Goal: Find specific page/section: Find specific page/section

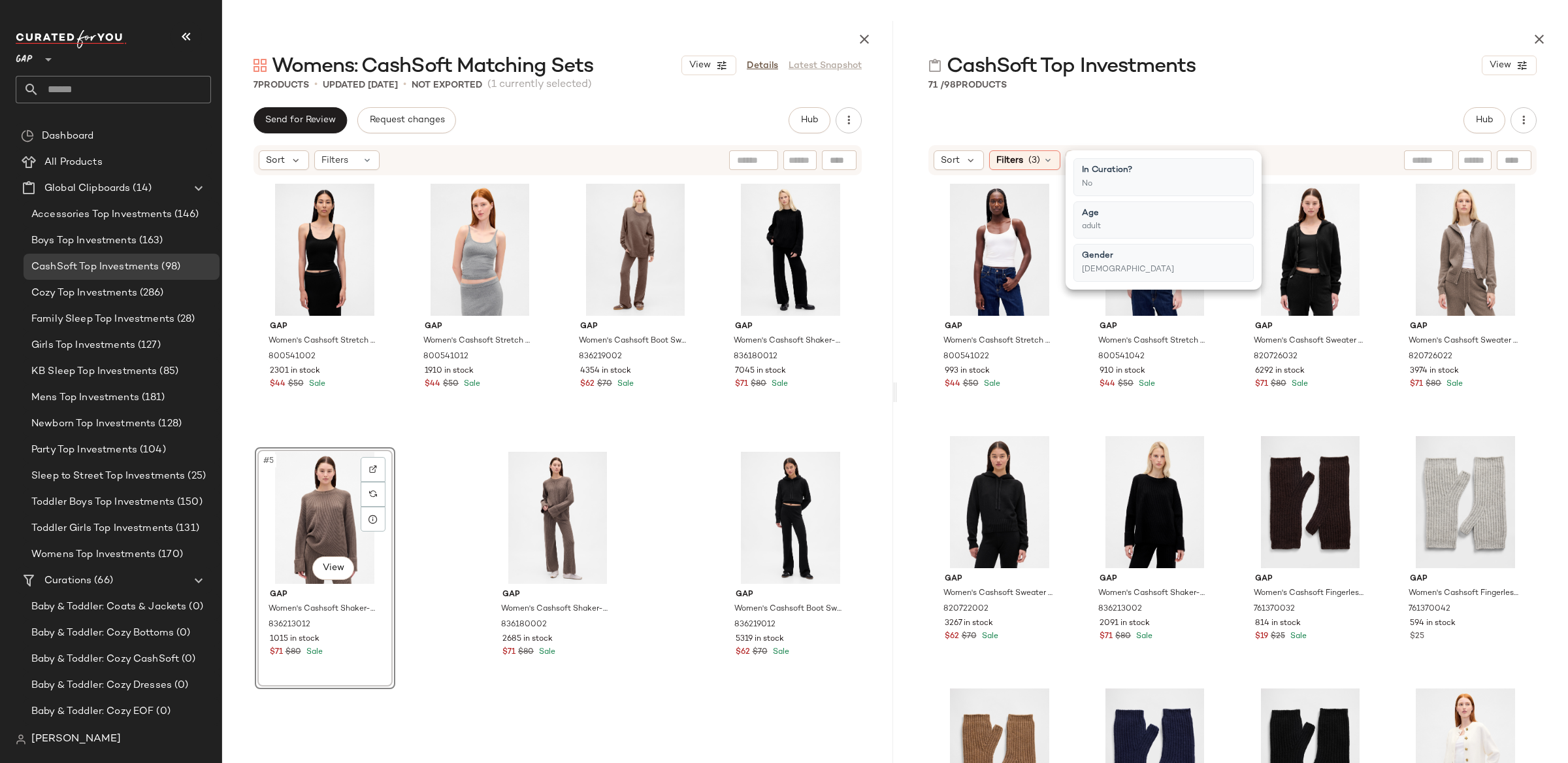
scroll to position [1592, 0]
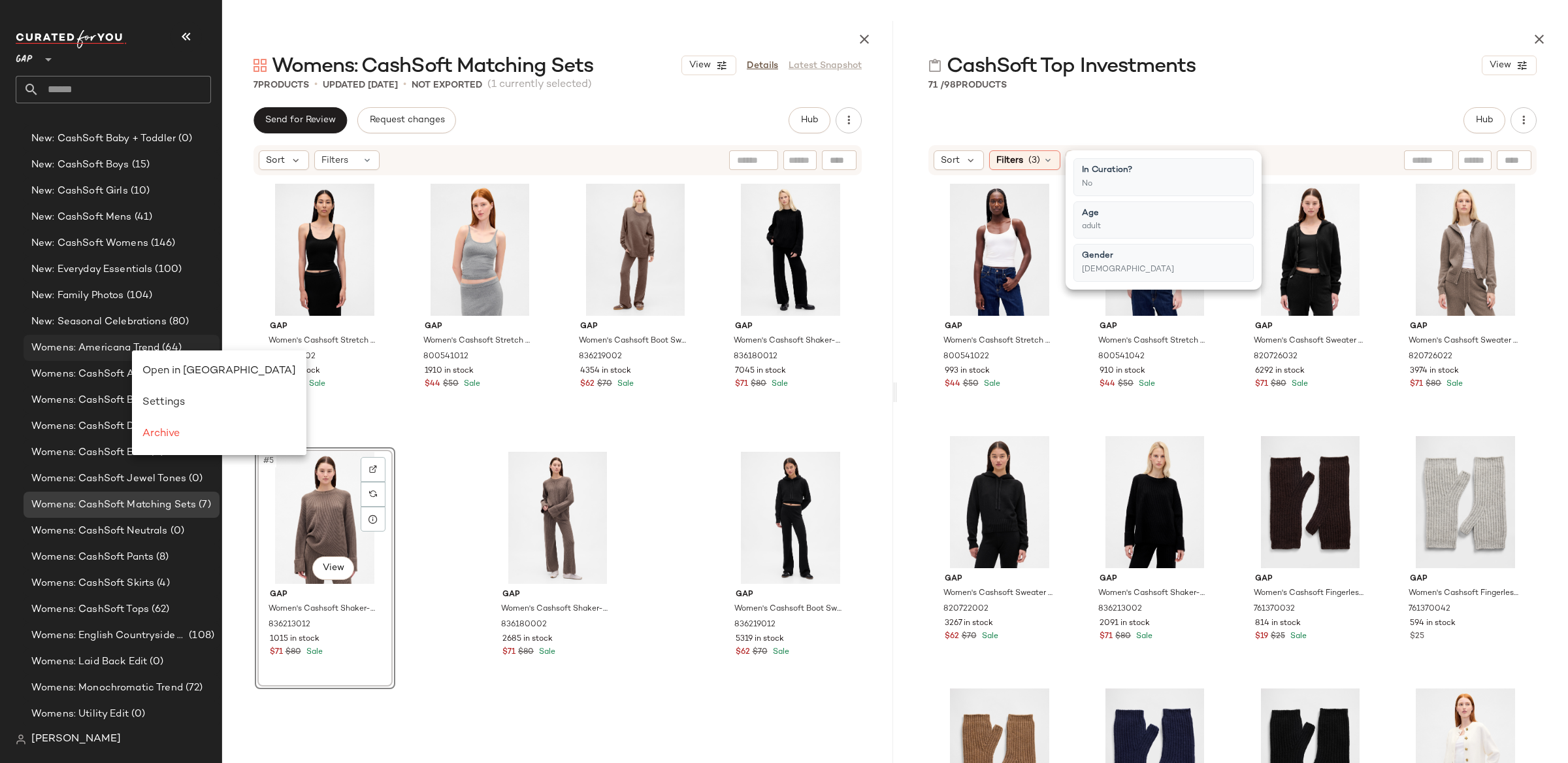
click at [111, 348] on span "Womens: Americana Trend" at bounding box center [95, 348] width 128 height 15
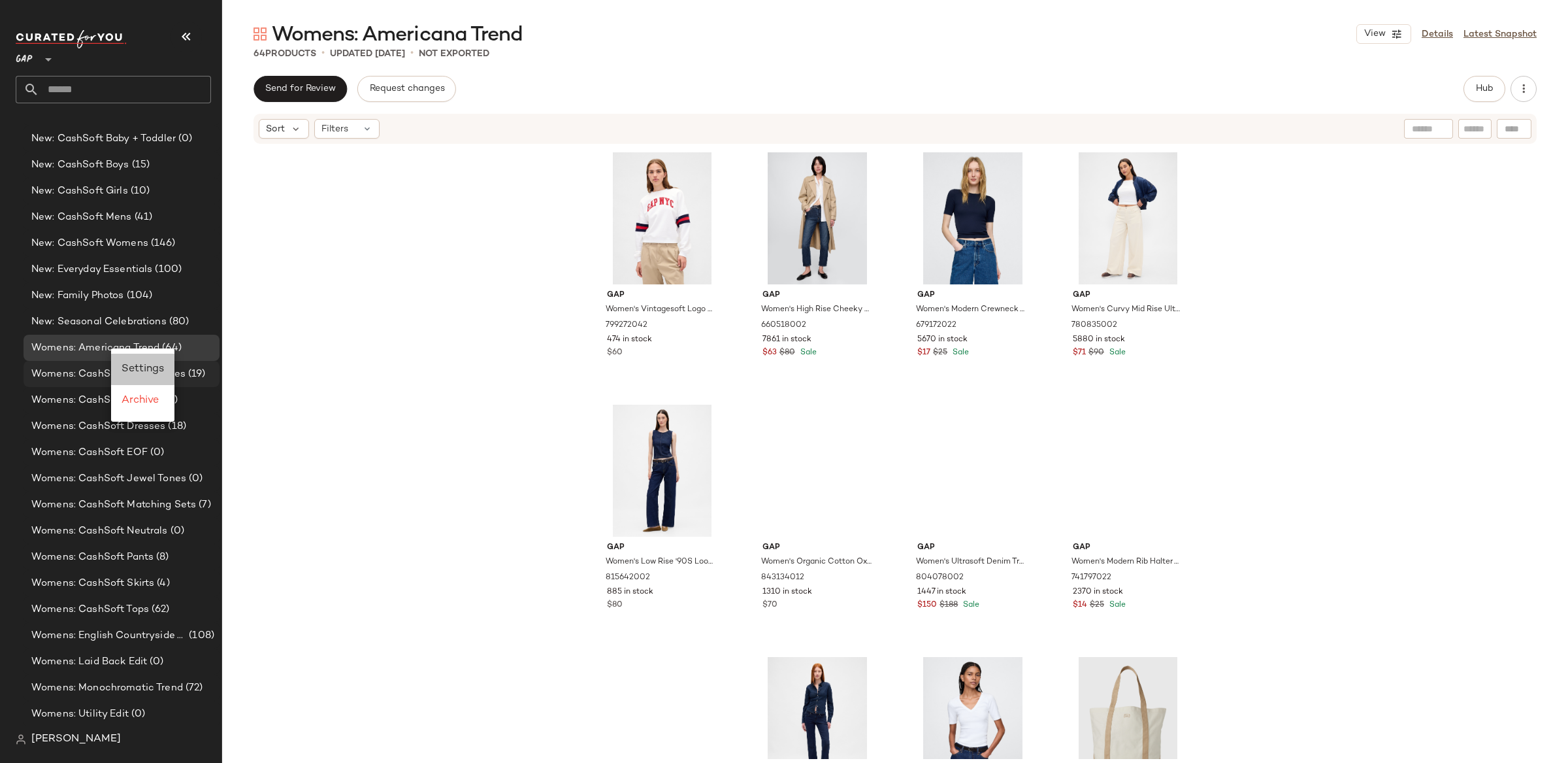
click at [155, 372] on span "Settings" at bounding box center [142, 369] width 42 height 11
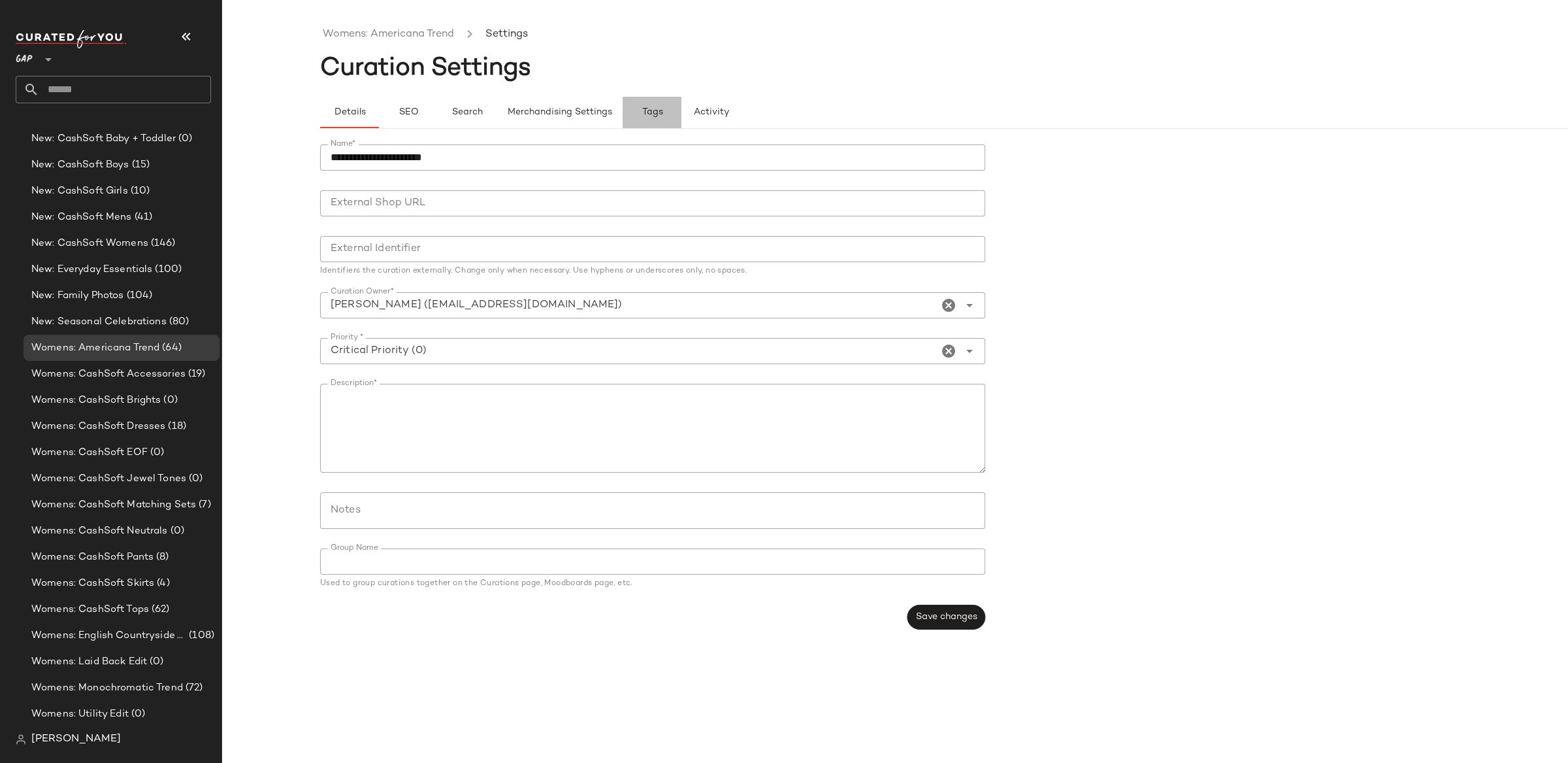
click at [656, 109] on span "Tags" at bounding box center [652, 112] width 22 height 11
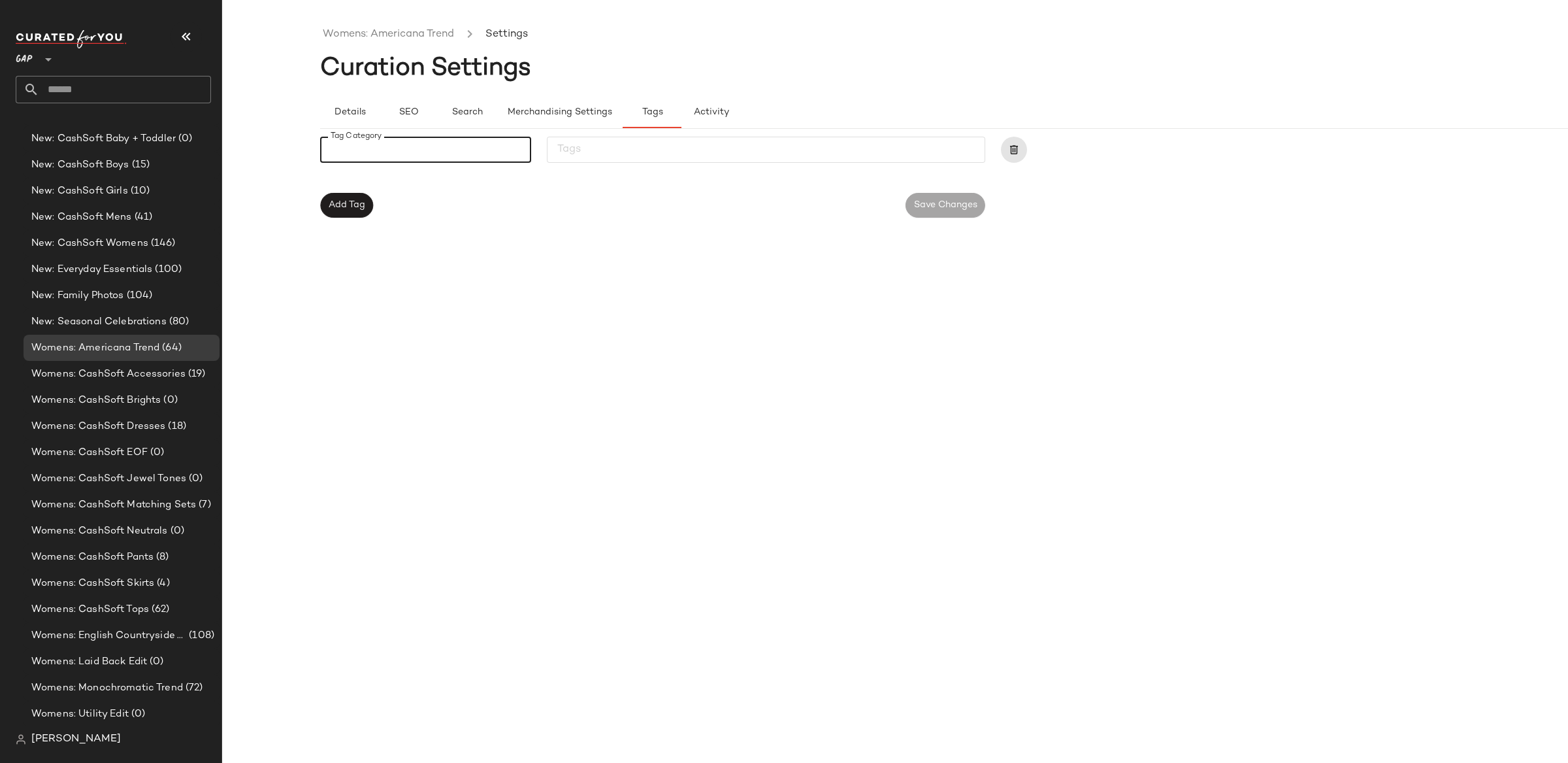
click at [409, 153] on input "Tag Category" at bounding box center [421, 149] width 203 height 16
type input "******"
click at [510, 202] on div at bounding box center [639, 205] width 533 height 25
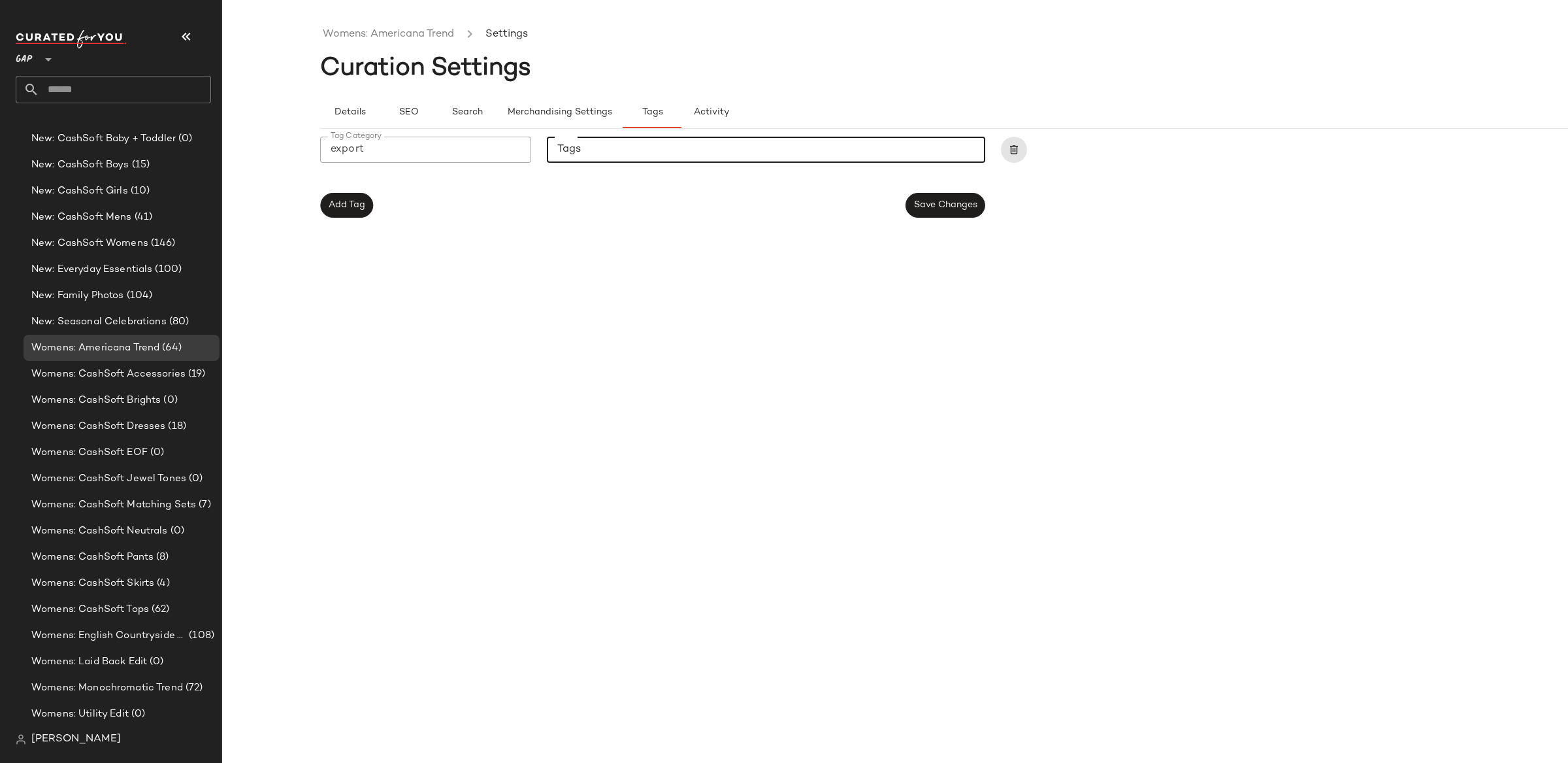
click at [615, 151] on input "Tags" at bounding box center [765, 149] width 416 height 16
type input "***"
click at [684, 386] on div "Womens: Americana Trend Settings Curation Settings Details SEO Search Merchandi…" at bounding box center [993, 392] width 1346 height 742
click at [362, 202] on span "Add Tag" at bounding box center [346, 205] width 37 height 11
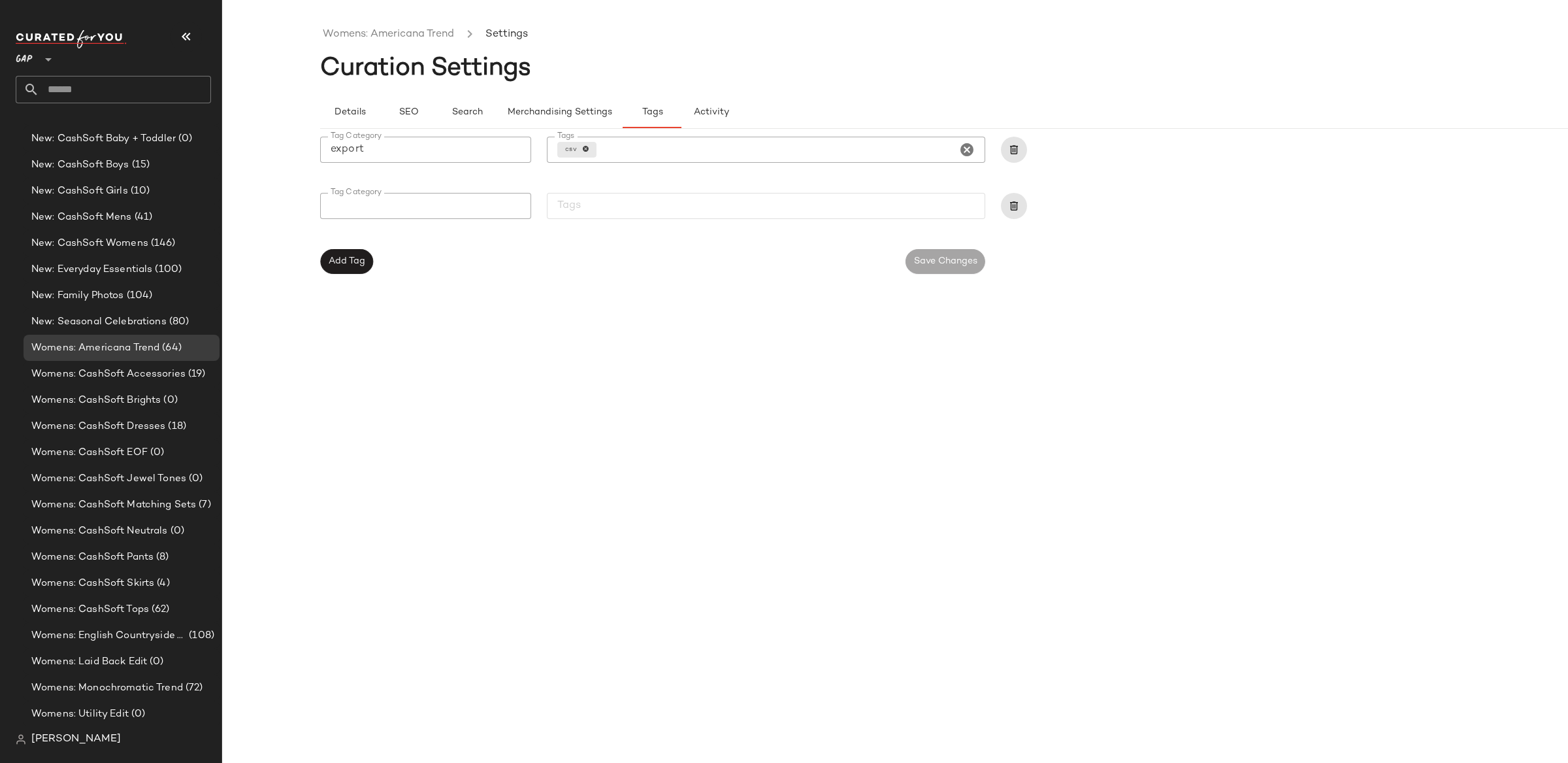
drag, startPoint x: 909, startPoint y: 467, endPoint x: 951, endPoint y: 345, distance: 129.0
click at [911, 458] on div "Womens: Americana Trend Settings Curation Settings Details SEO Search Merchandi…" at bounding box center [993, 392] width 1346 height 742
click at [1019, 193] on div at bounding box center [1106, 213] width 227 height 56
drag, startPoint x: 1018, startPoint y: 195, endPoint x: 1025, endPoint y: 216, distance: 22.1
click at [1017, 195] on button "button" at bounding box center [1013, 205] width 26 height 26
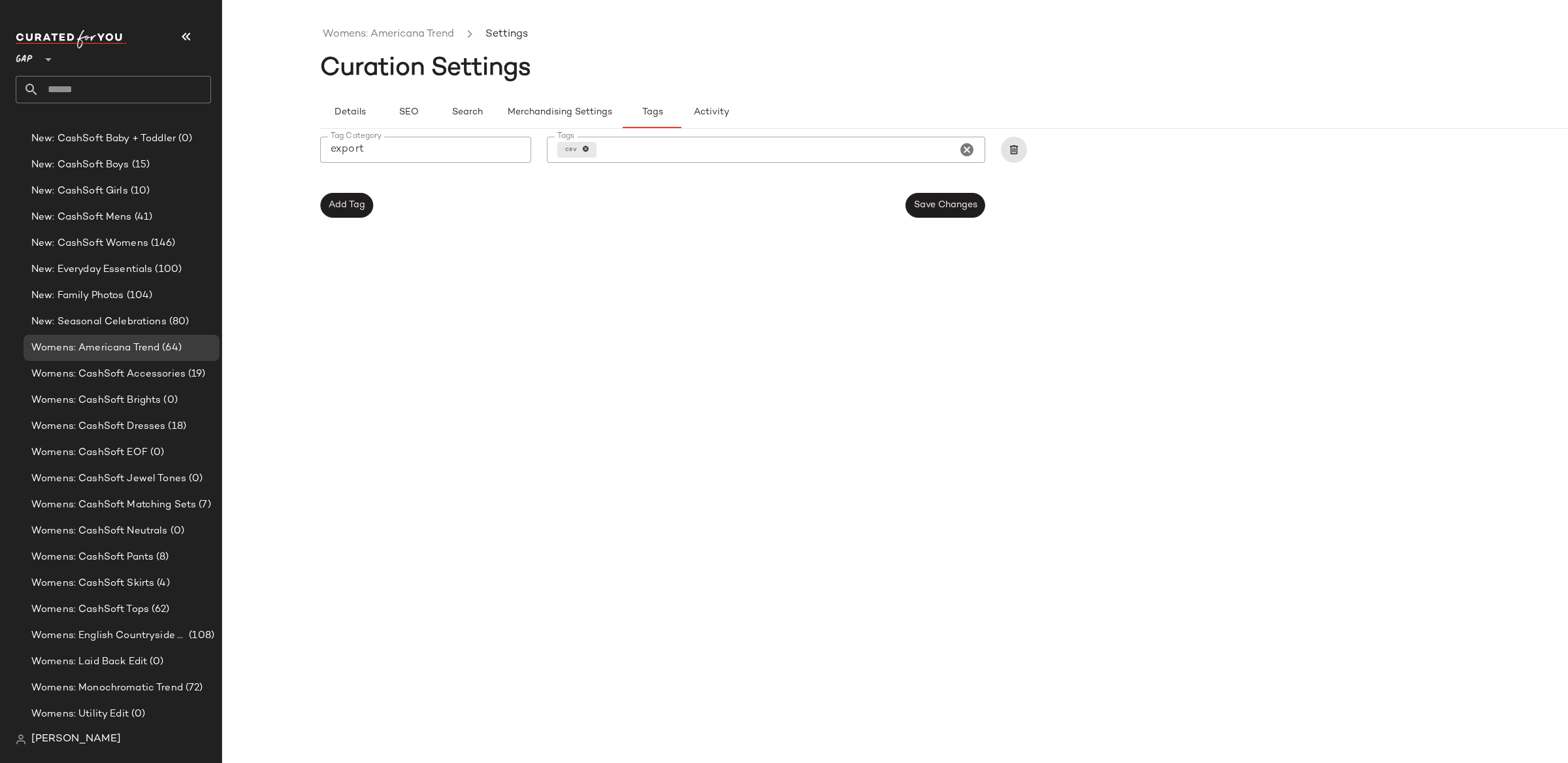
click at [1022, 310] on div "Womens: Americana Trend Settings Curation Settings Details SEO Search Merchandi…" at bounding box center [993, 392] width 1346 height 742
click at [929, 213] on button "Save Changes" at bounding box center [945, 205] width 80 height 25
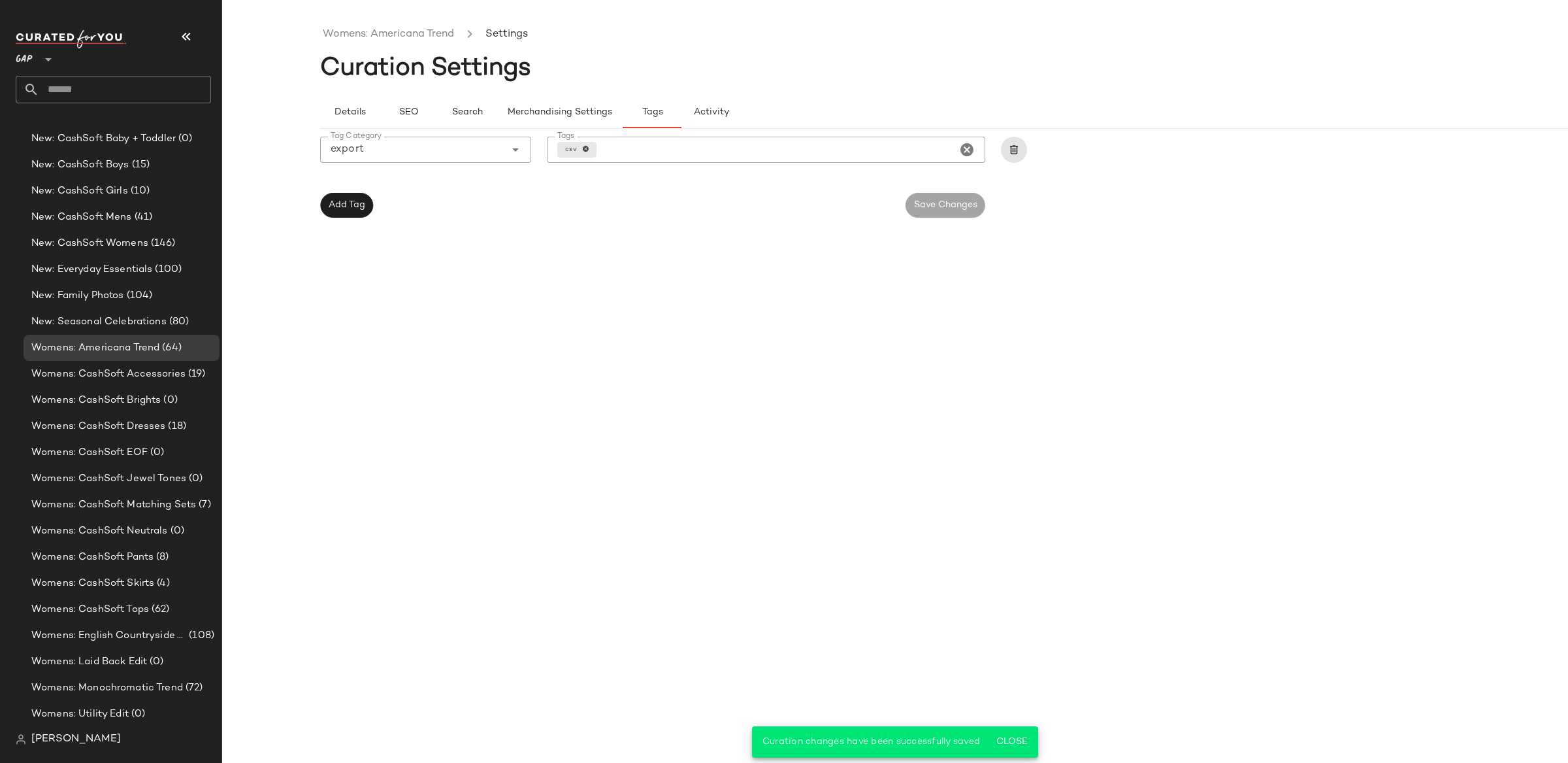
drag, startPoint x: 827, startPoint y: 300, endPoint x: 232, endPoint y: 446, distance: 612.7
click at [827, 300] on div "Womens: Americana Trend Settings Curation Settings Details SEO Search Merchandi…" at bounding box center [993, 392] width 1346 height 742
click at [108, 361] on div "Womens: CashSoft Accessories (19)" at bounding box center [121, 374] width 196 height 26
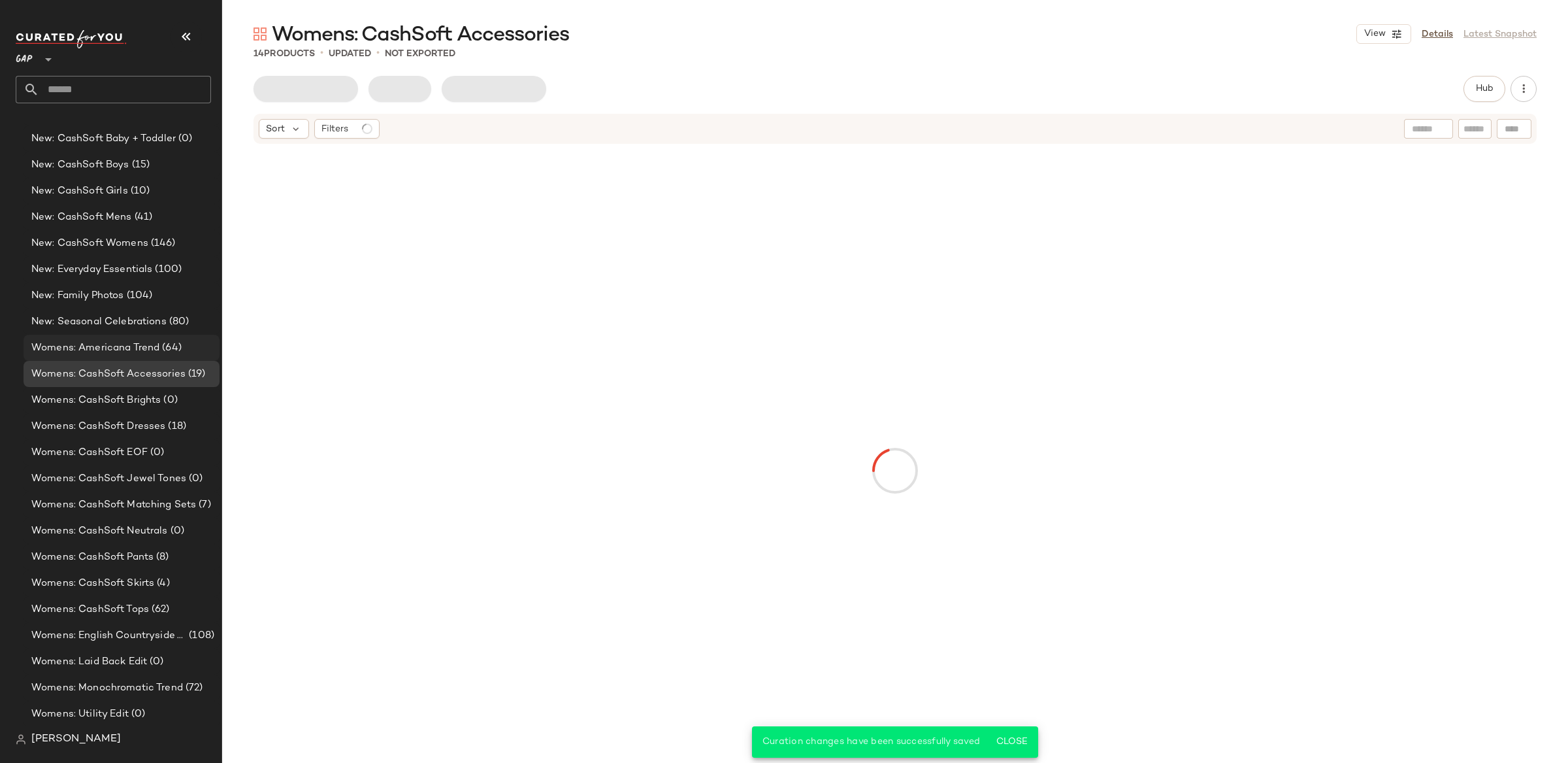
click at [110, 345] on span "Womens: Americana Trend" at bounding box center [95, 348] width 128 height 15
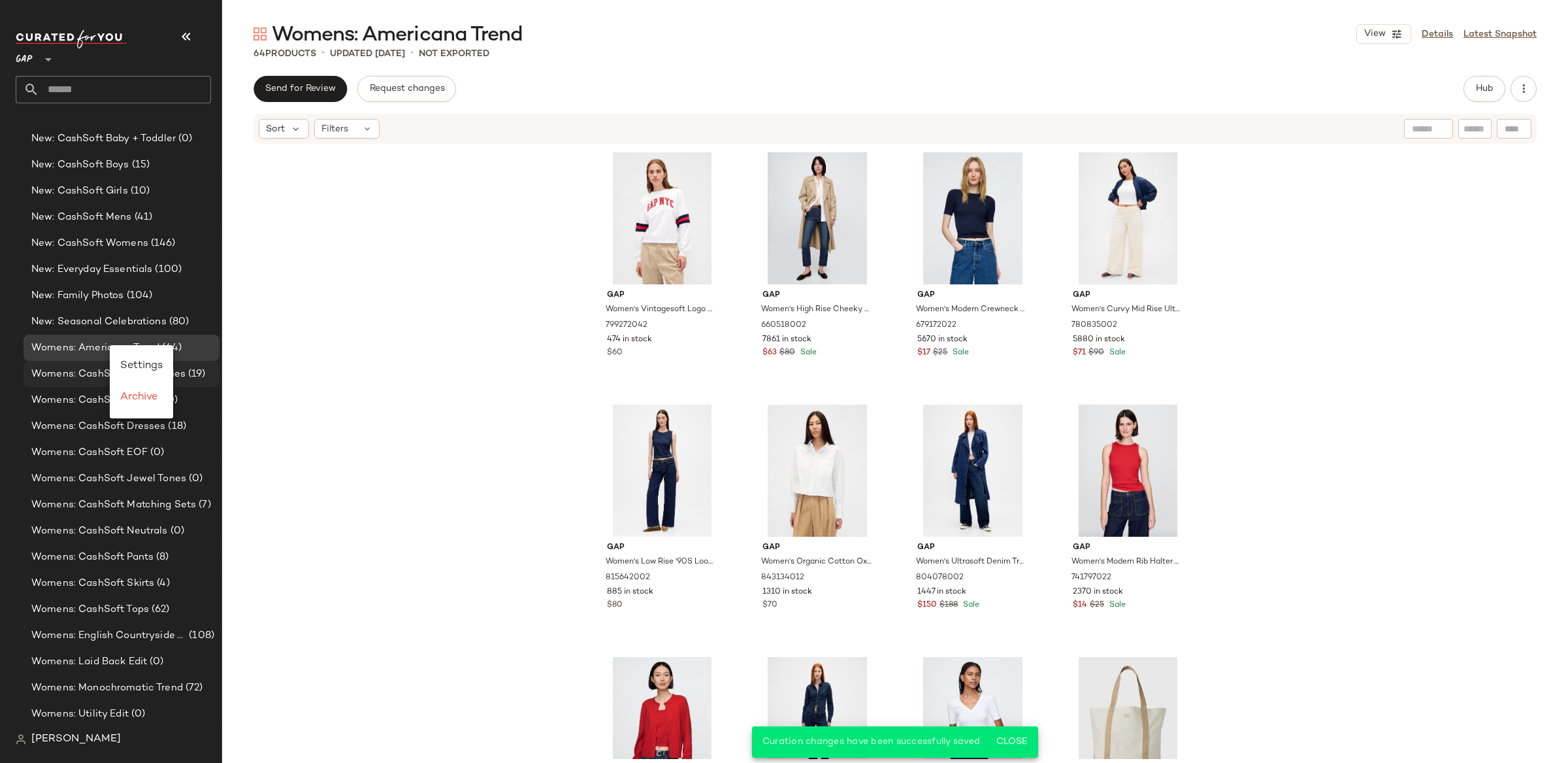
click at [137, 364] on span "Settings" at bounding box center [142, 366] width 42 height 11
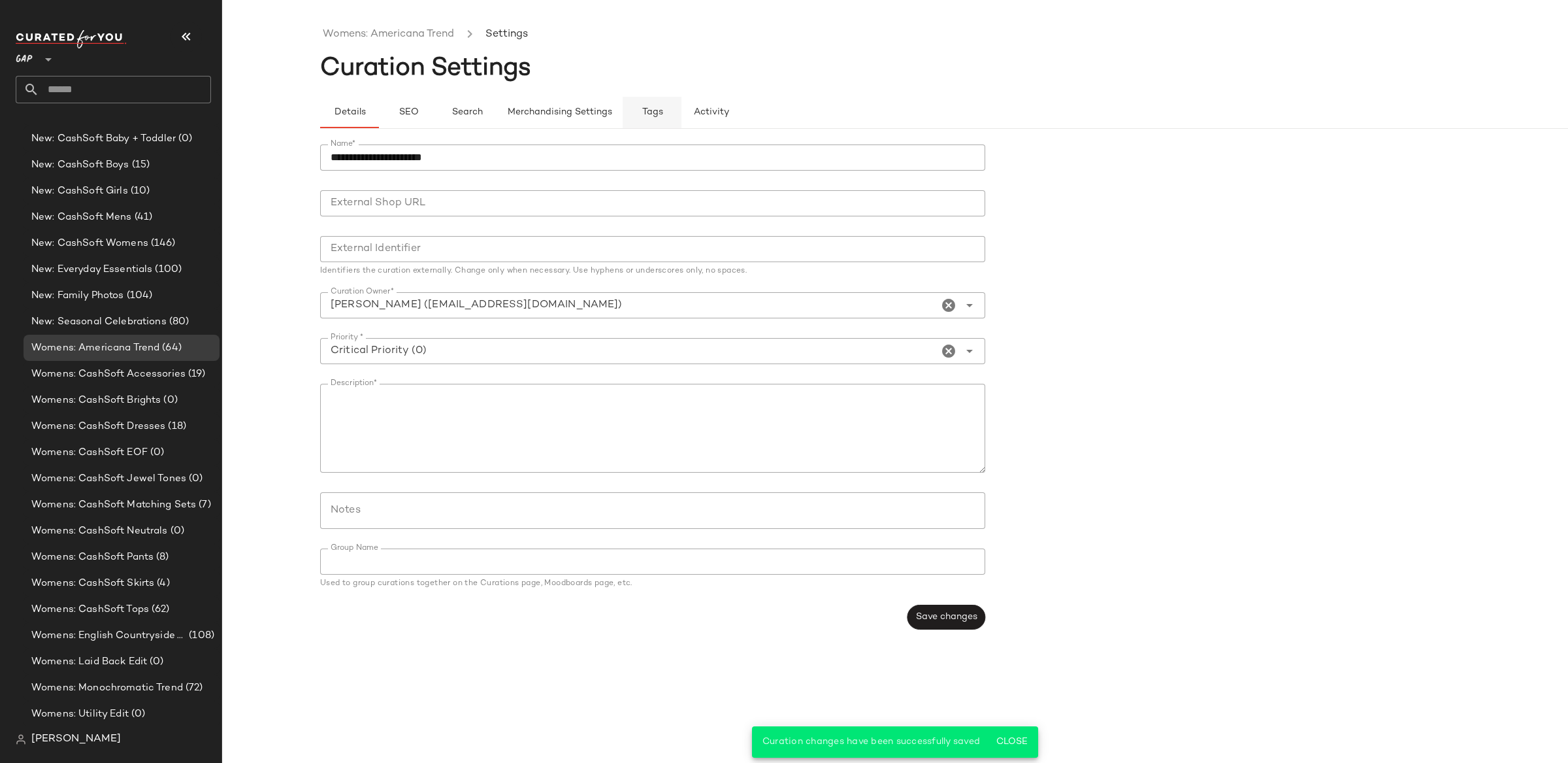
click at [643, 107] on span "Tags" at bounding box center [652, 112] width 22 height 11
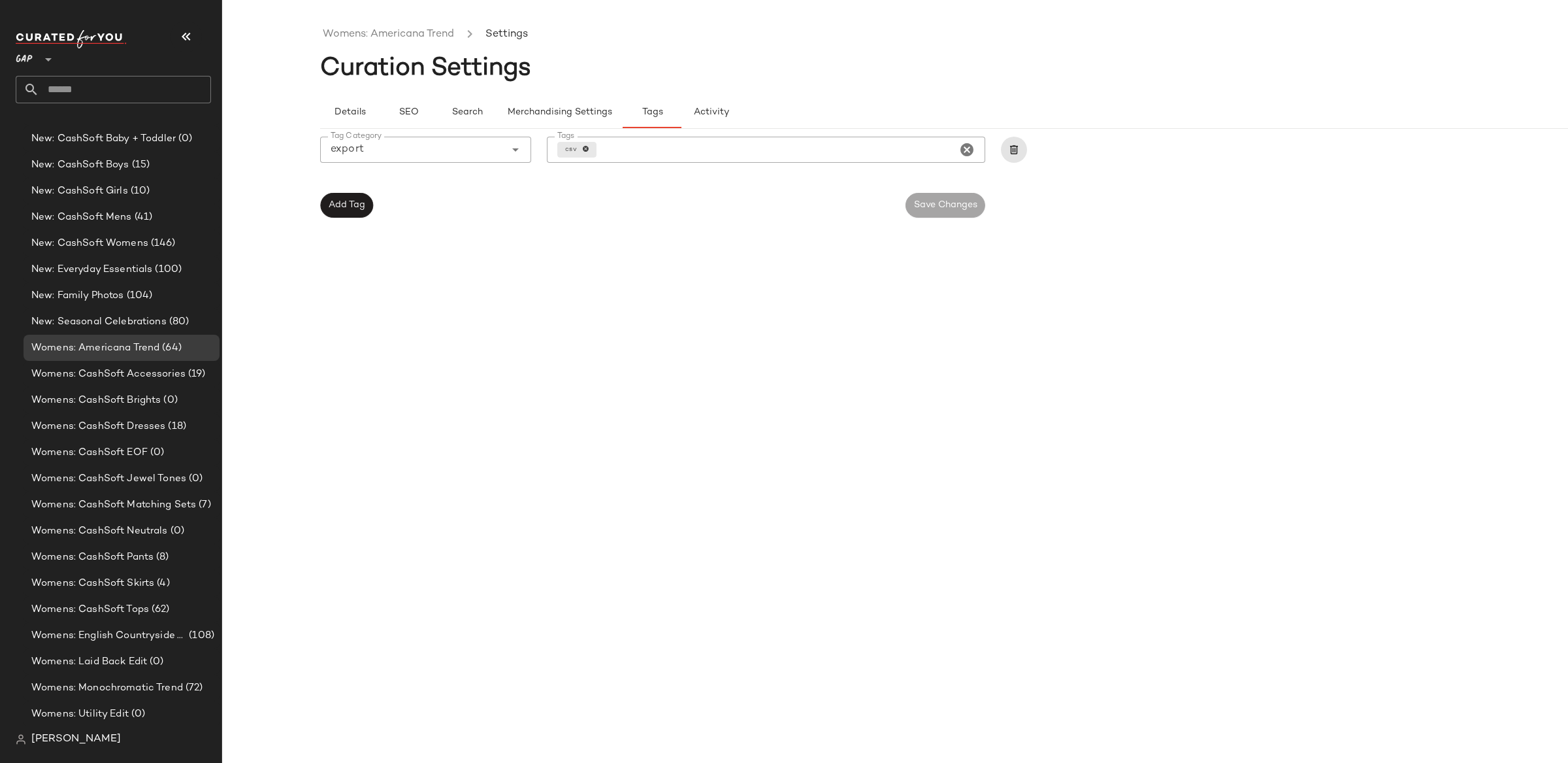
click at [679, 380] on div "Womens: Americana Trend Settings Curation Settings Details SEO Search Merchandi…" at bounding box center [993, 392] width 1346 height 742
click at [129, 353] on span "Womens: Americana Trend" at bounding box center [95, 348] width 128 height 15
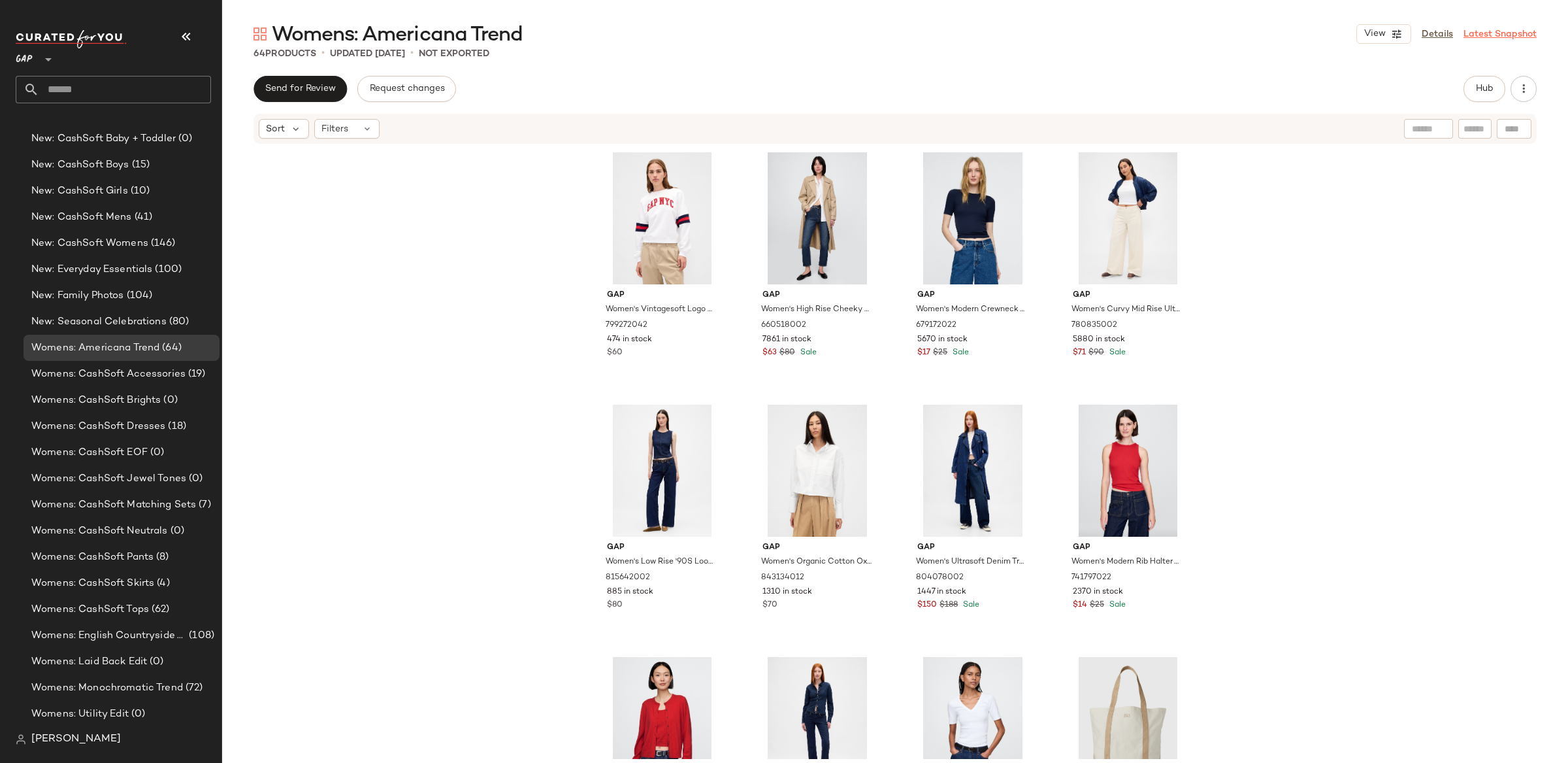
click at [1521, 39] on link "Latest Snapshot" at bounding box center [1500, 34] width 73 height 13
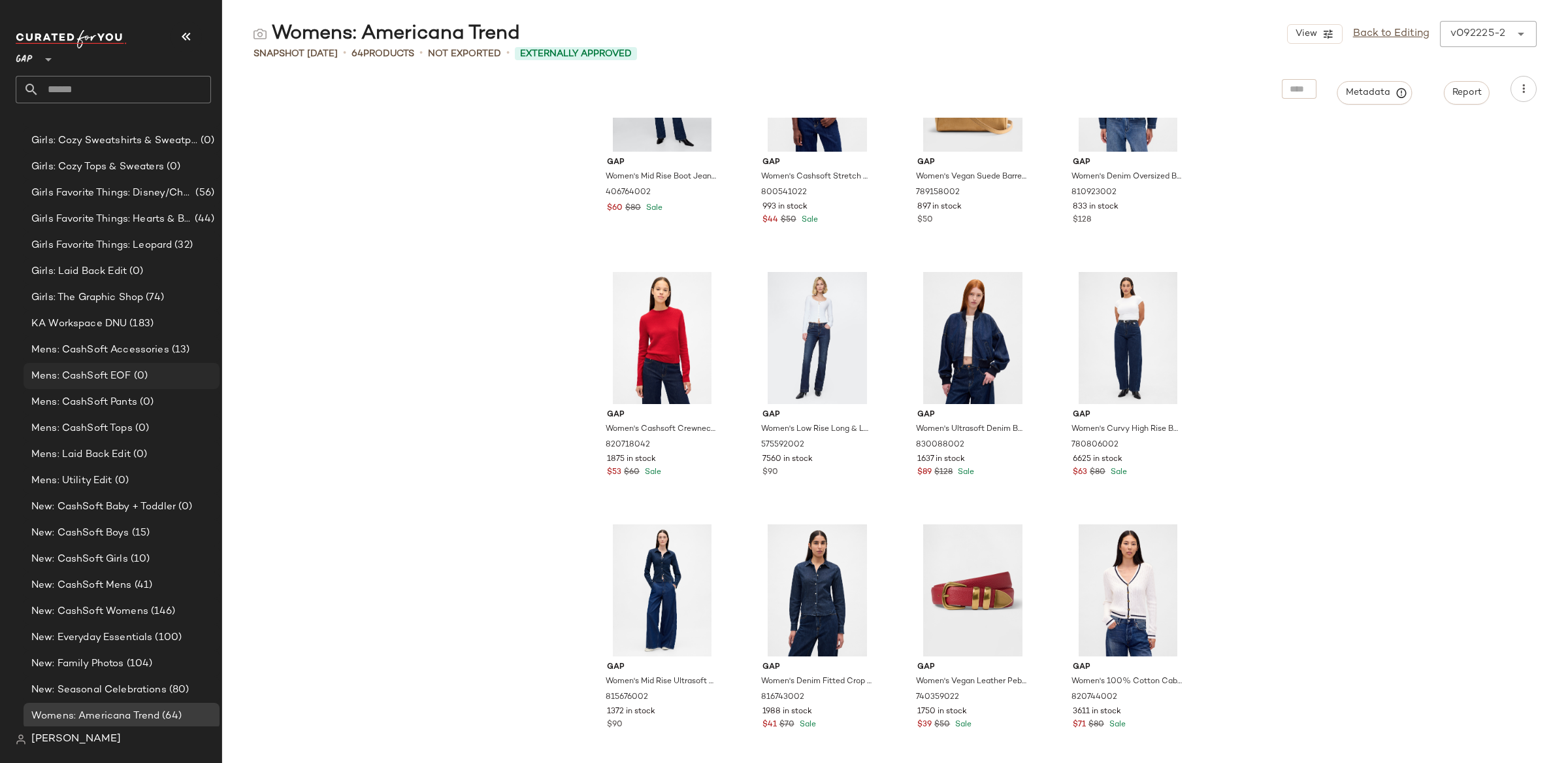
scroll to position [1214, 0]
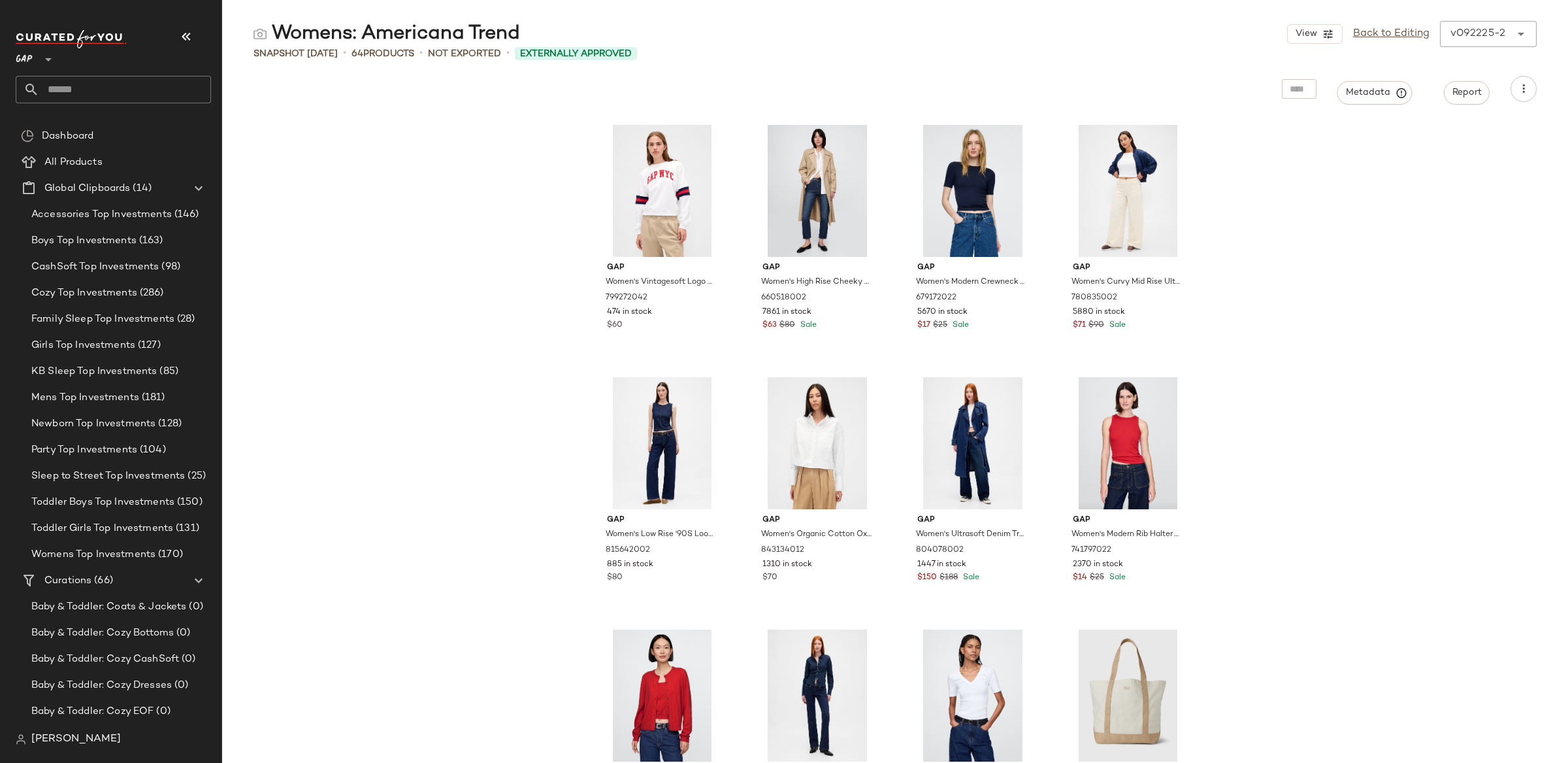
click at [38, 63] on div at bounding box center [47, 51] width 18 height 32
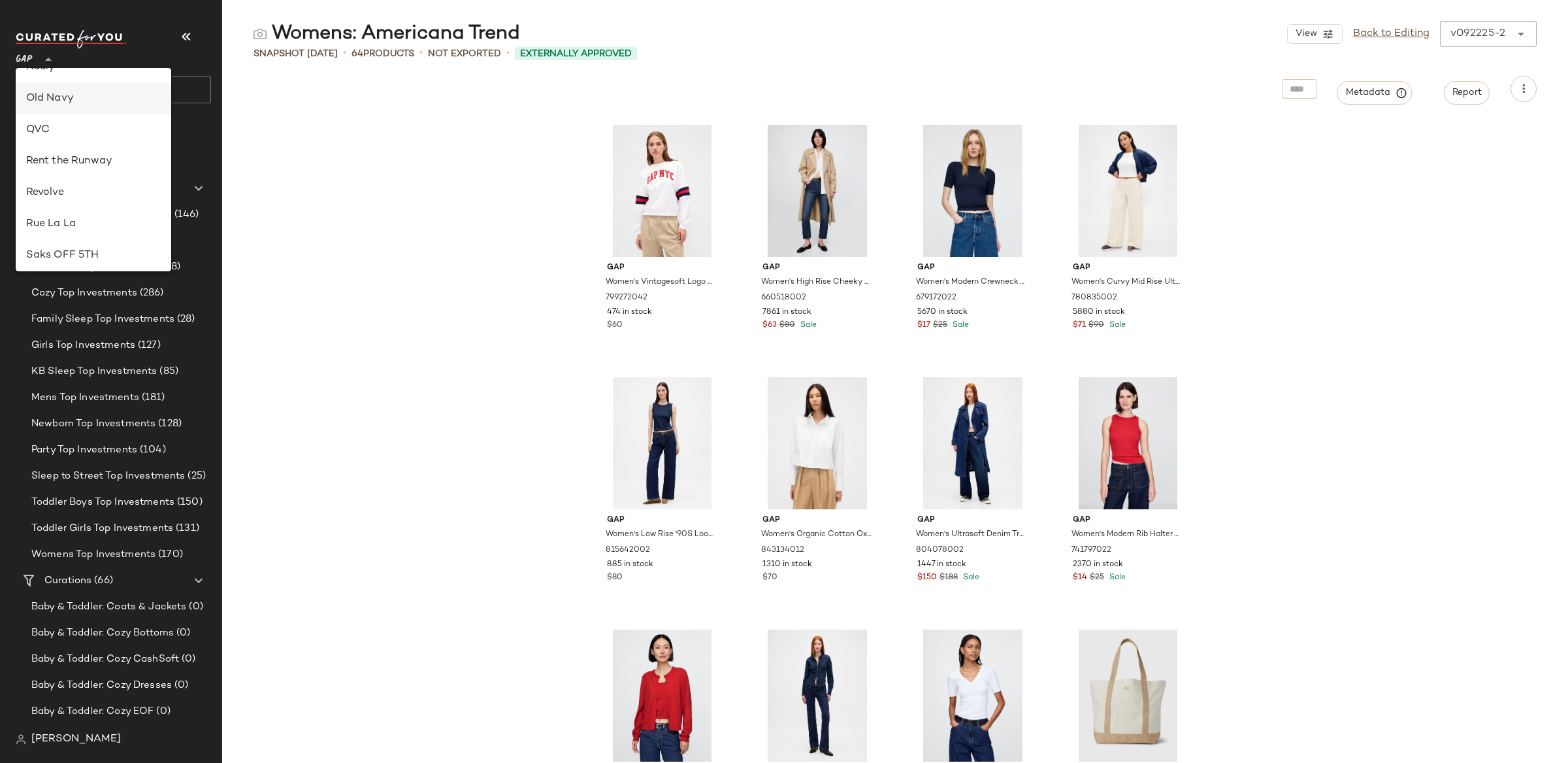
scroll to position [528, 0]
click at [68, 183] on div "Revolve" at bounding box center [93, 188] width 135 height 16
type input "**"
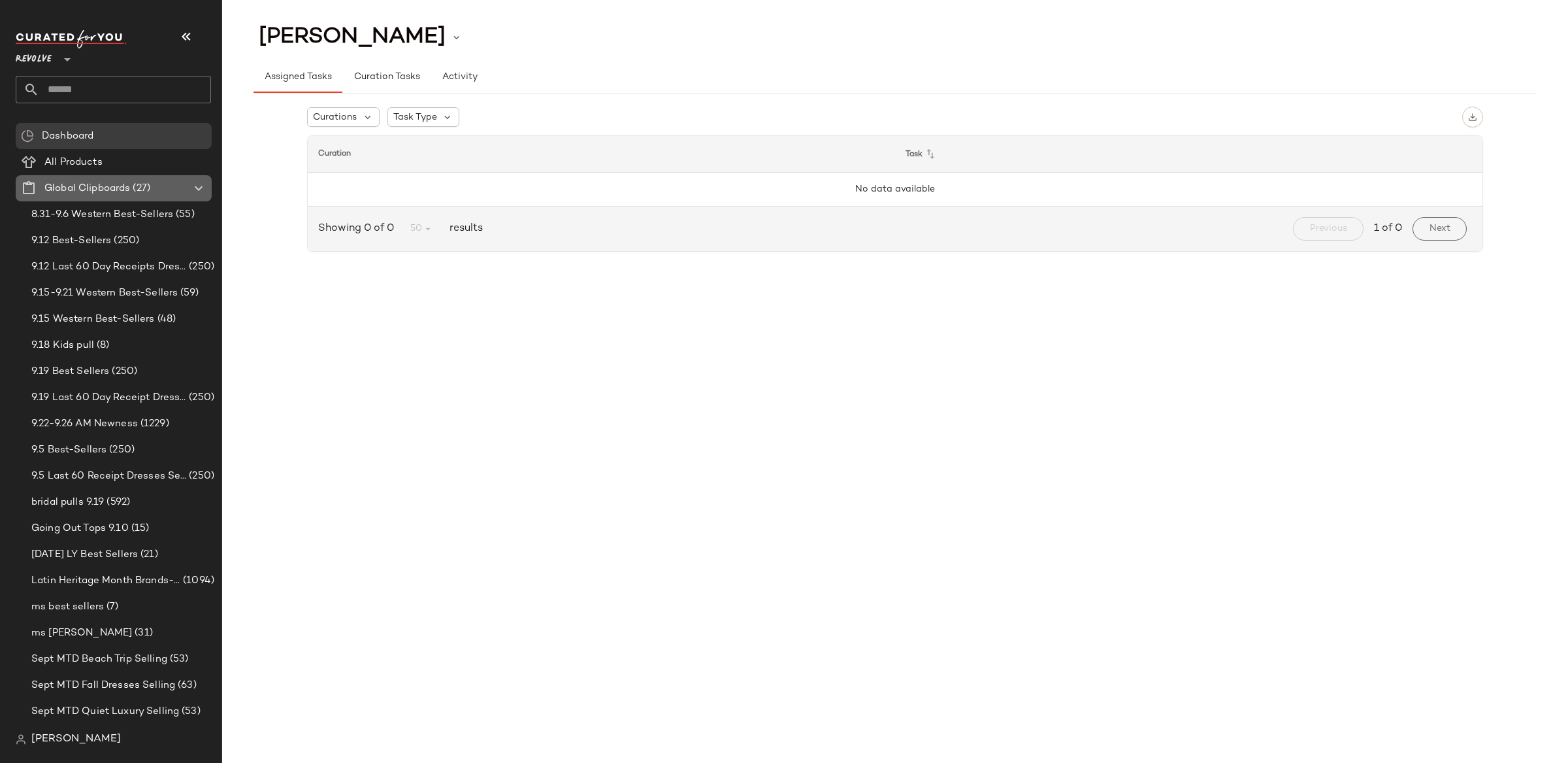
click at [191, 185] on icon at bounding box center [199, 188] width 16 height 16
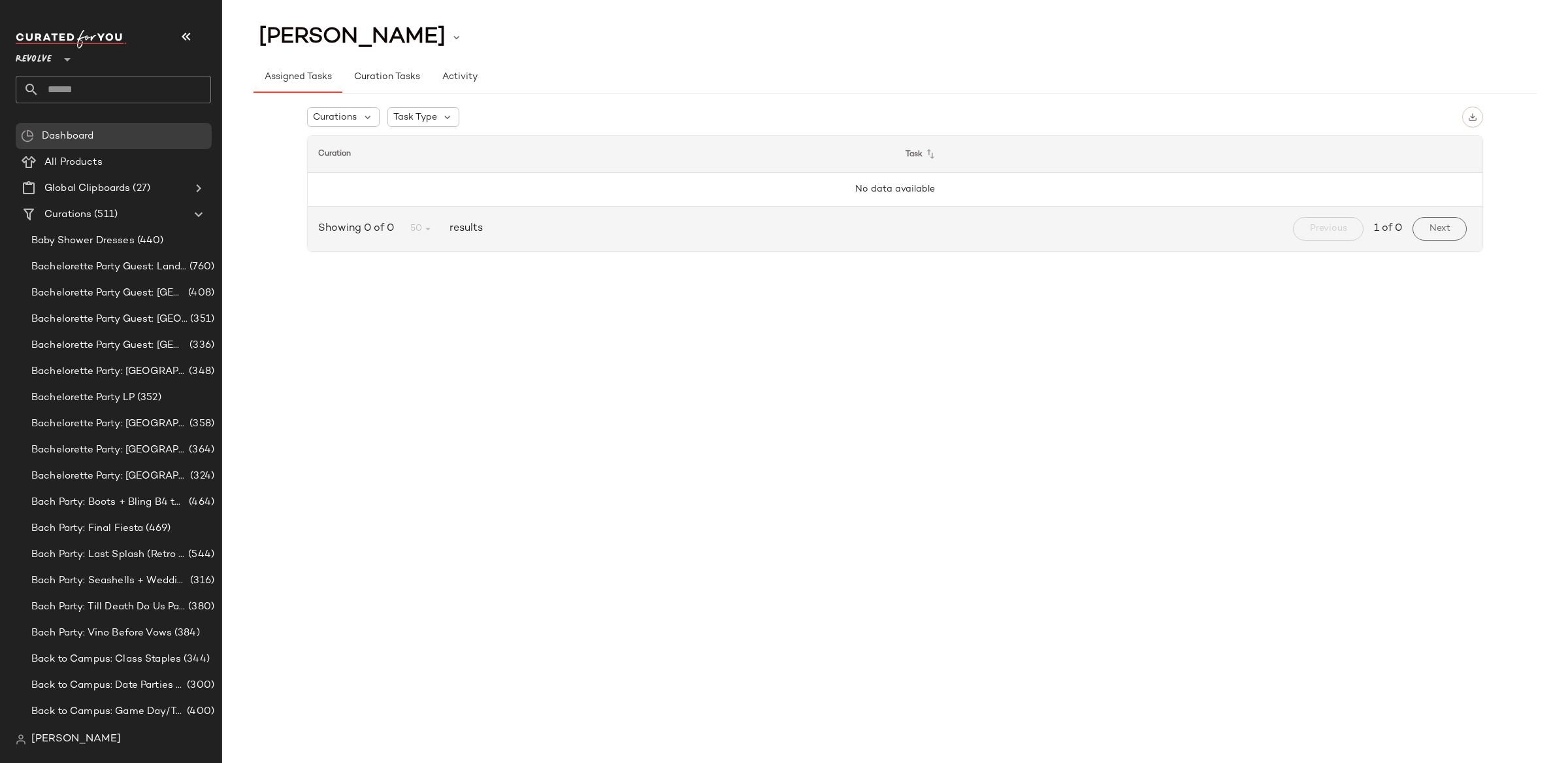
click at [54, 63] on div "Revolve **" at bounding box center [36, 51] width 41 height 32
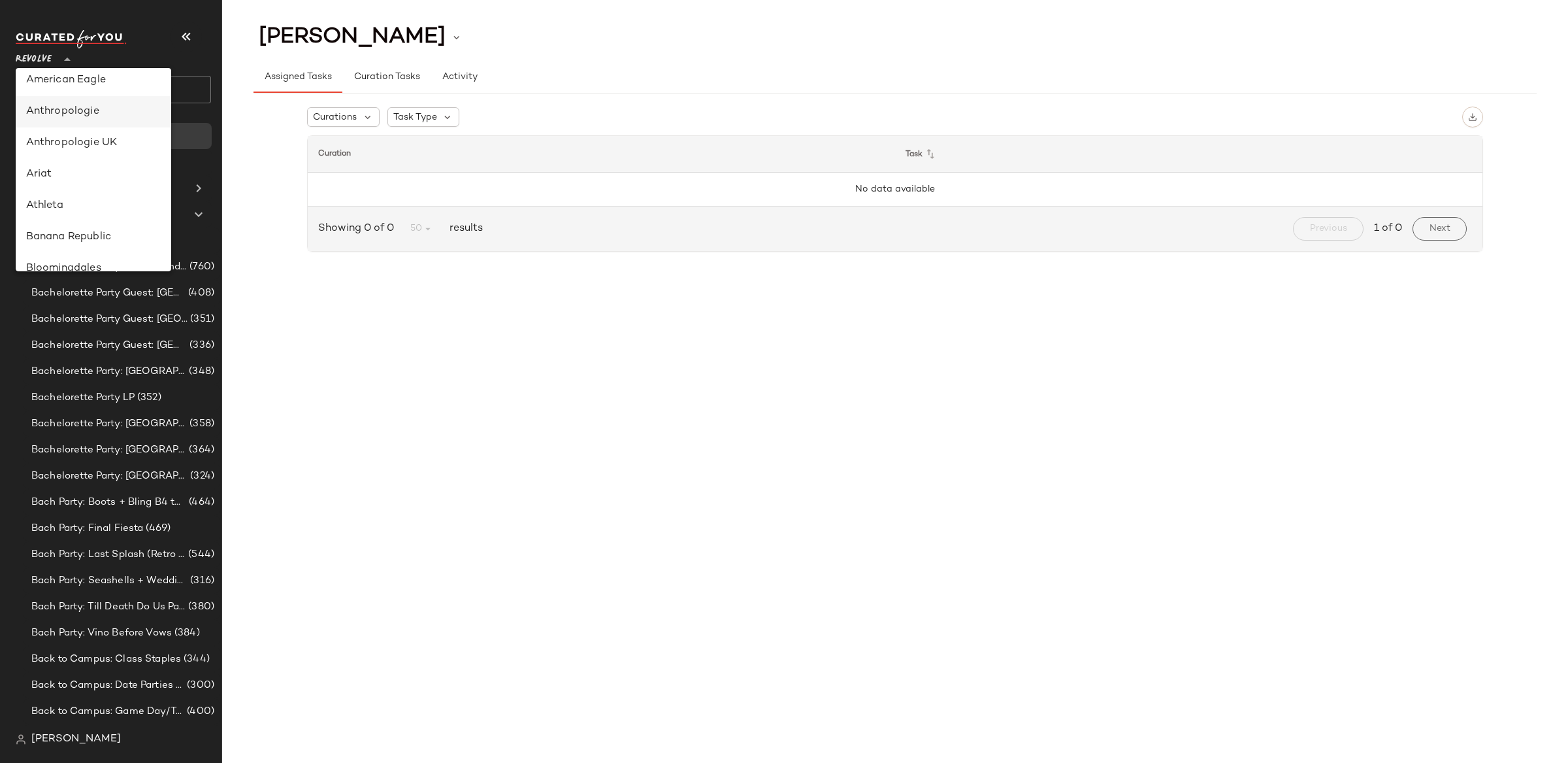
scroll to position [14, 0]
click at [85, 119] on div "Anthropologie" at bounding box center [93, 107] width 156 height 31
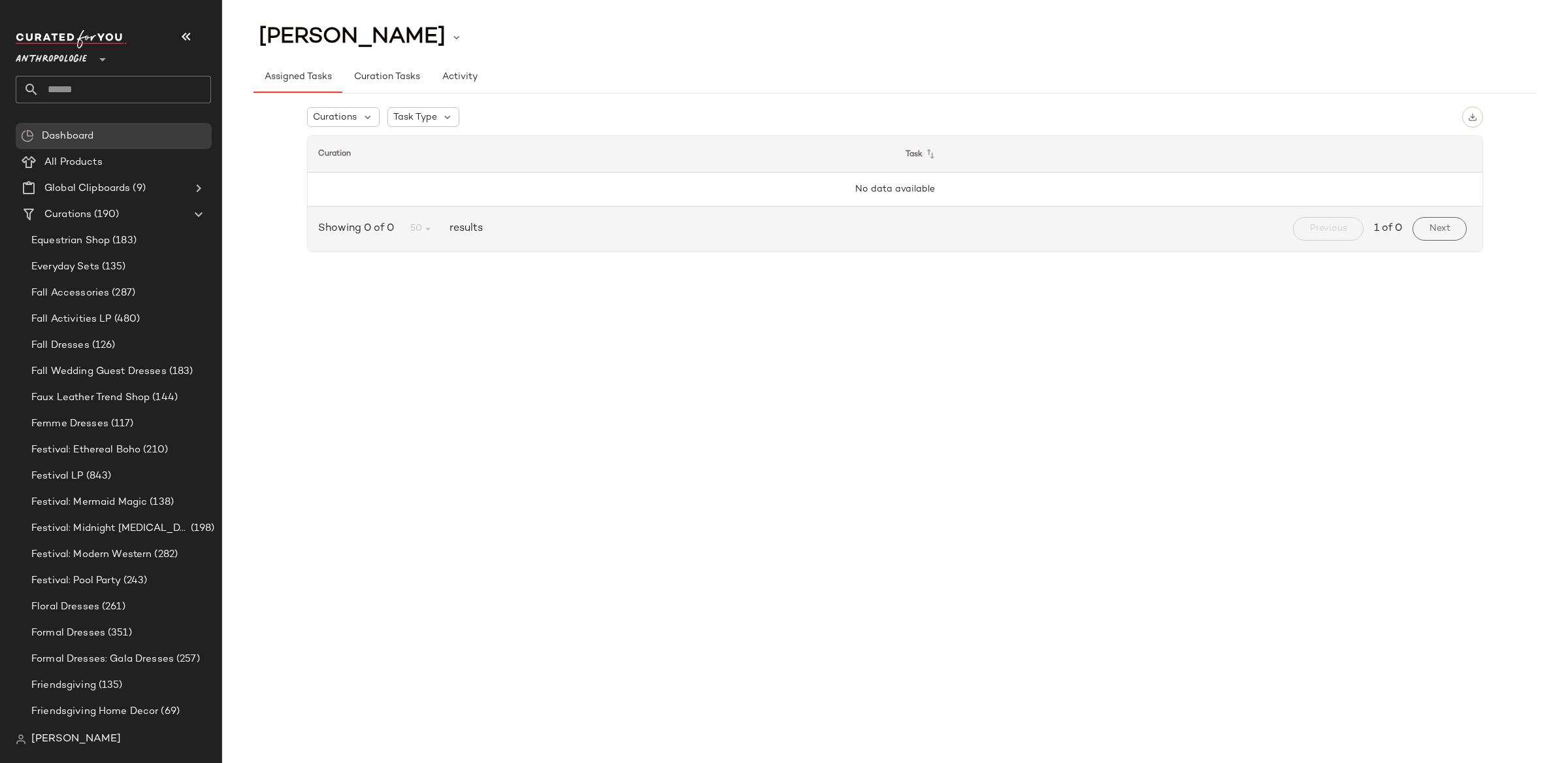
click at [42, 66] on span "Anthropologie" at bounding box center [51, 56] width 71 height 23
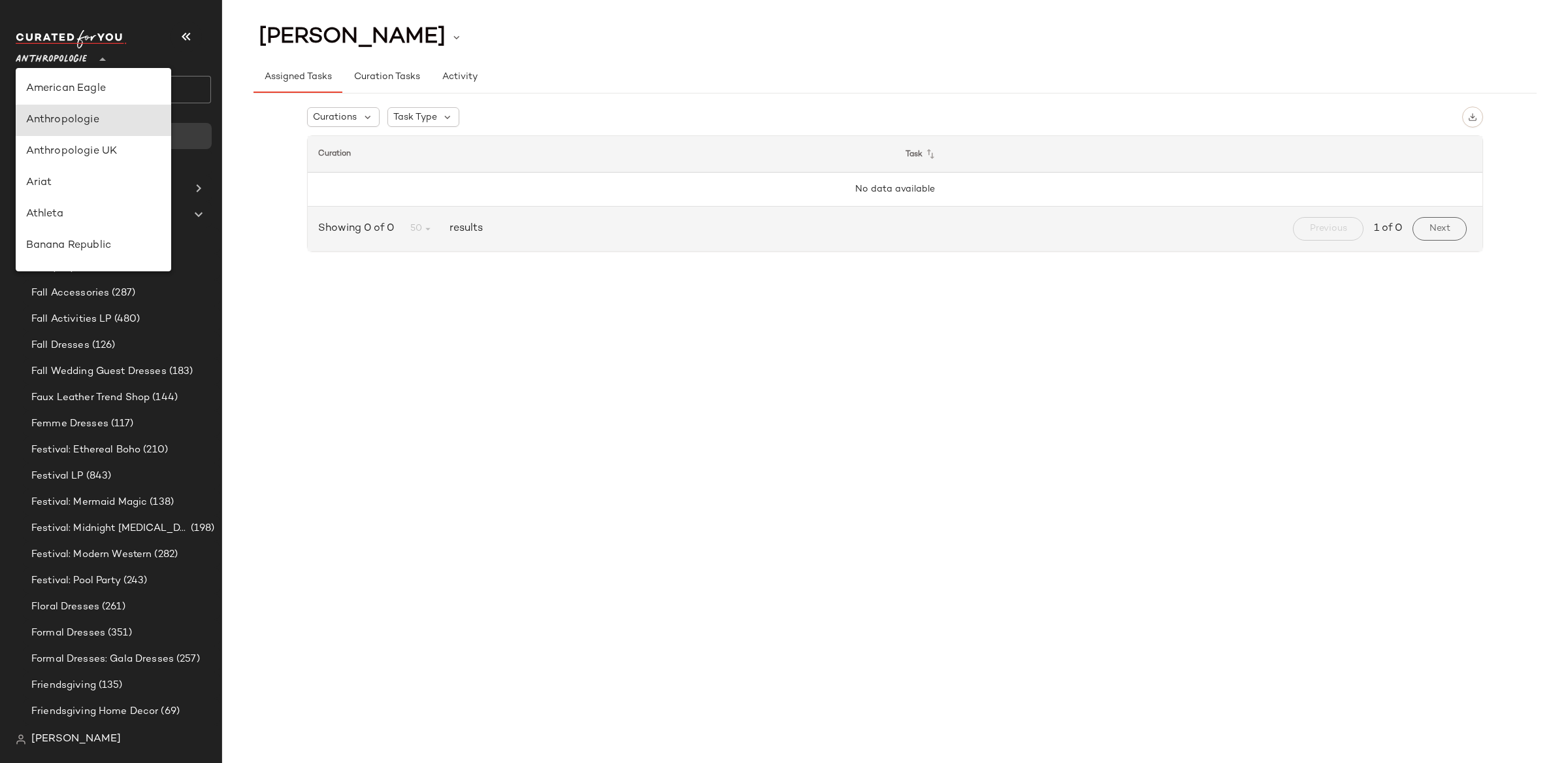
scroll to position [31, 0]
click at [109, 219] on div "Banana Republic" at bounding box center [93, 215] width 135 height 16
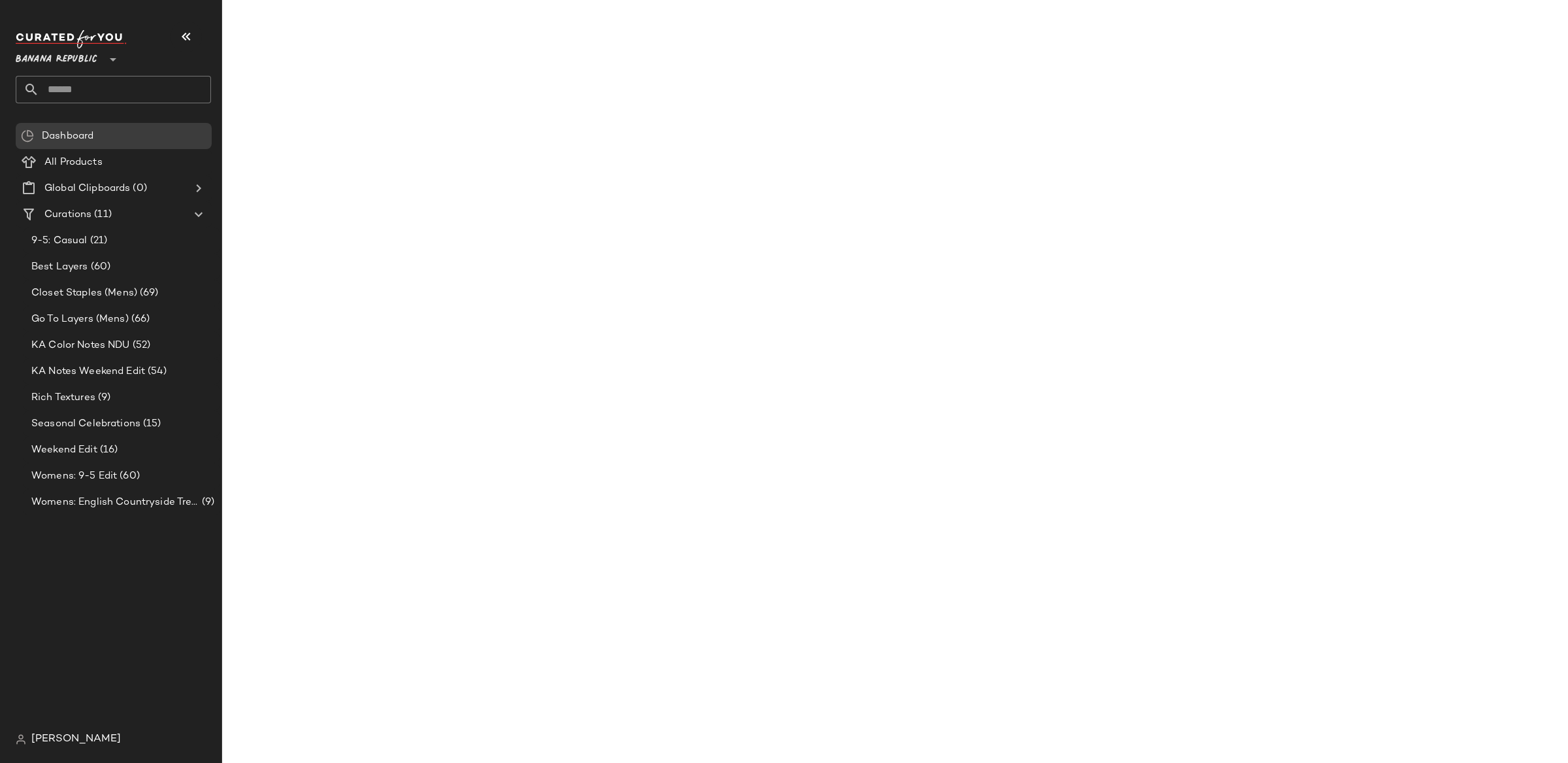
click at [58, 56] on span "Banana Republic" at bounding box center [56, 56] width 82 height 23
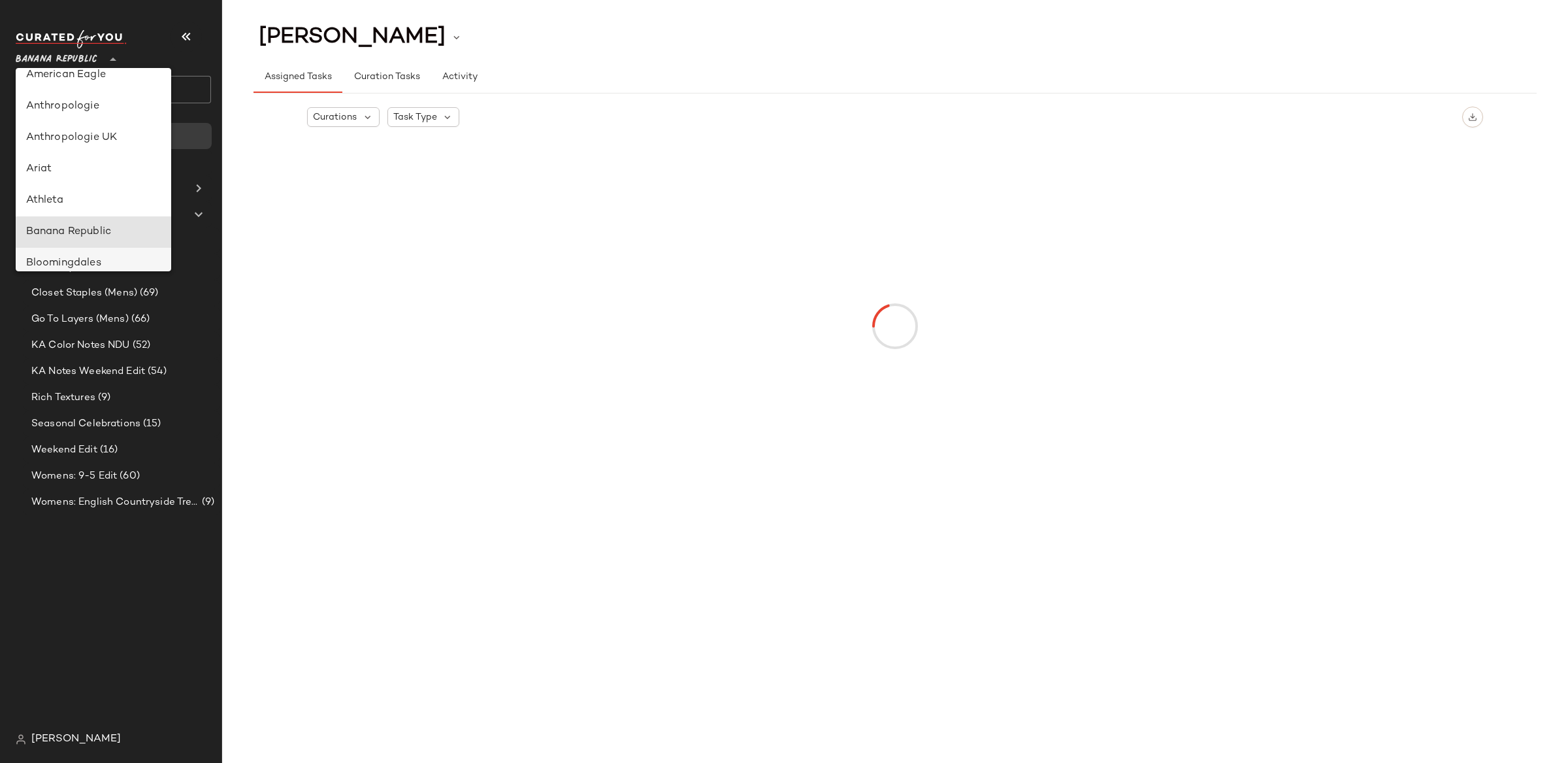
scroll to position [11, 0]
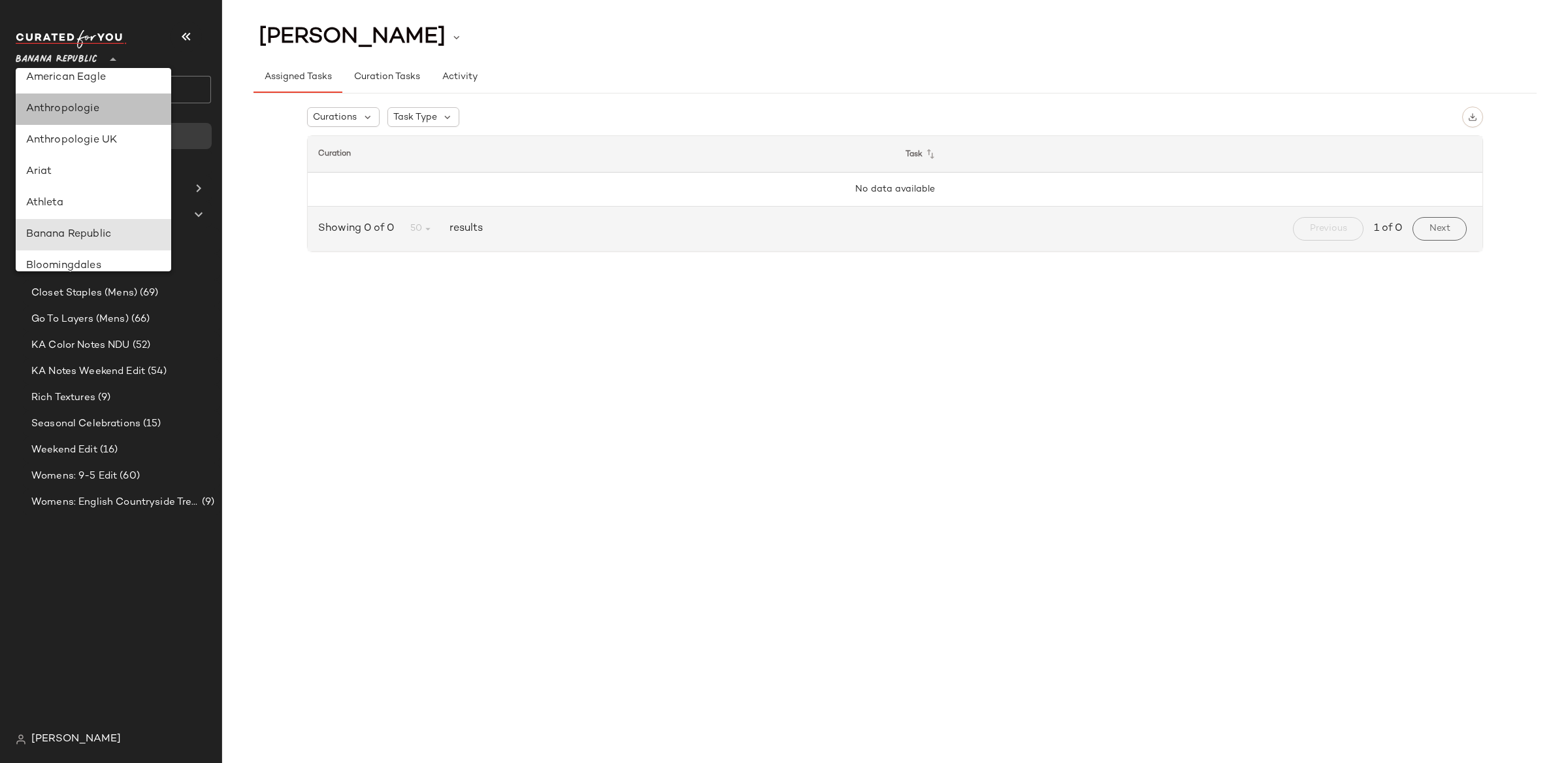
click at [82, 116] on div "Anthropologie" at bounding box center [93, 109] width 135 height 16
type input "**"
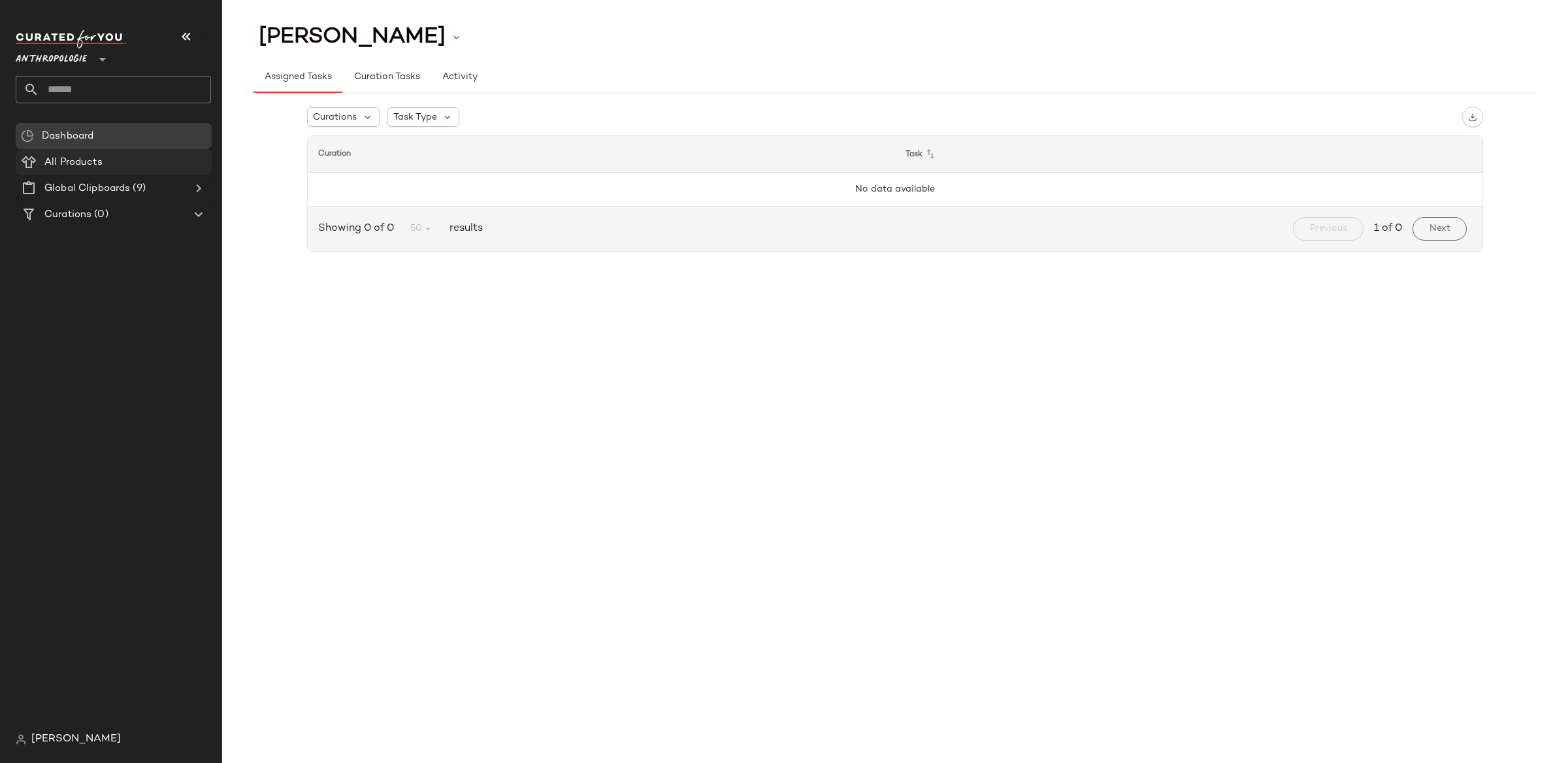
click at [89, 163] on span "All Products" at bounding box center [73, 162] width 58 height 15
click at [100, 160] on span "All Products" at bounding box center [73, 162] width 58 height 15
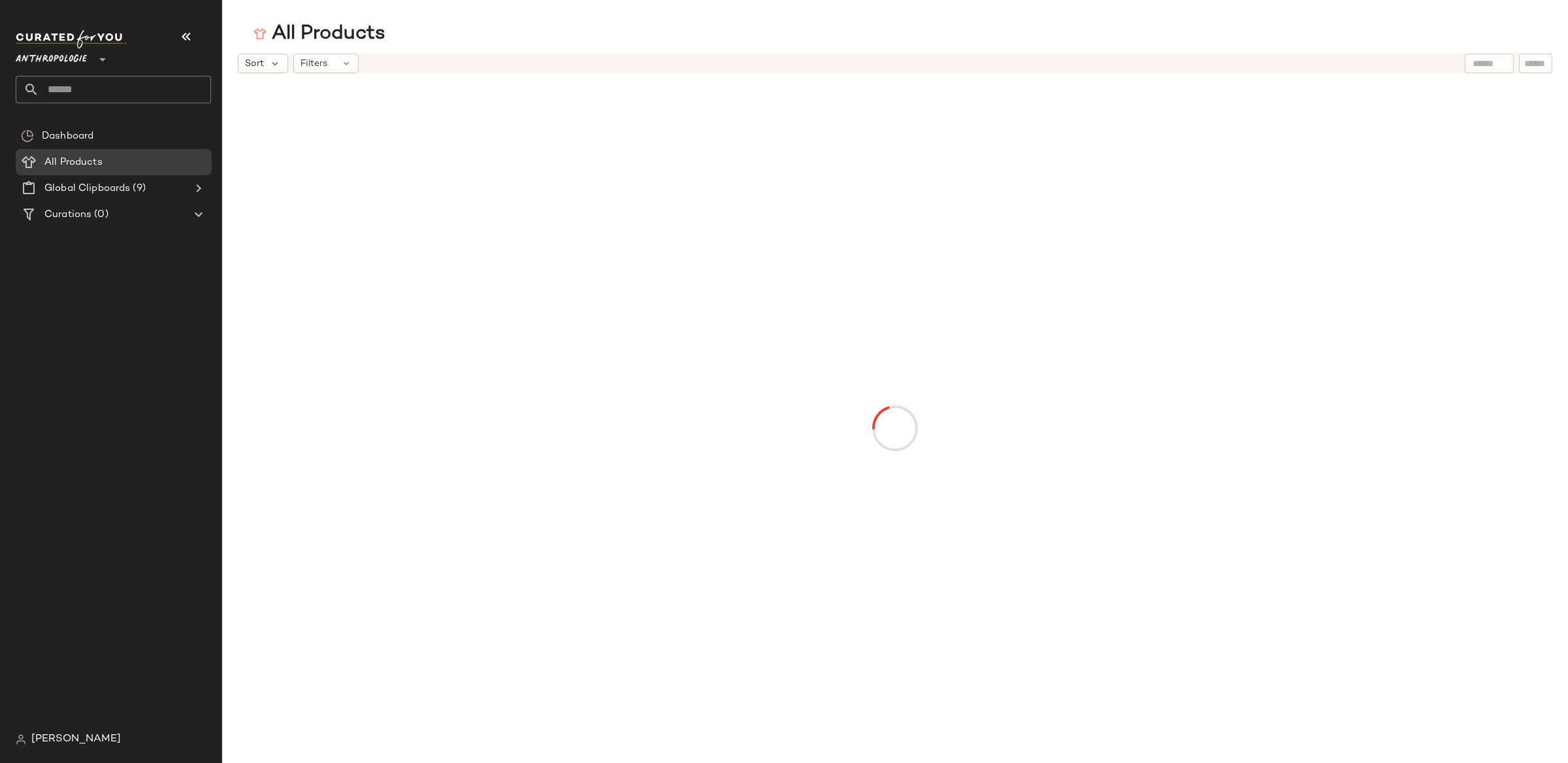
click at [1481, 69] on input "text" at bounding box center [1488, 63] width 33 height 13
type input "**********"
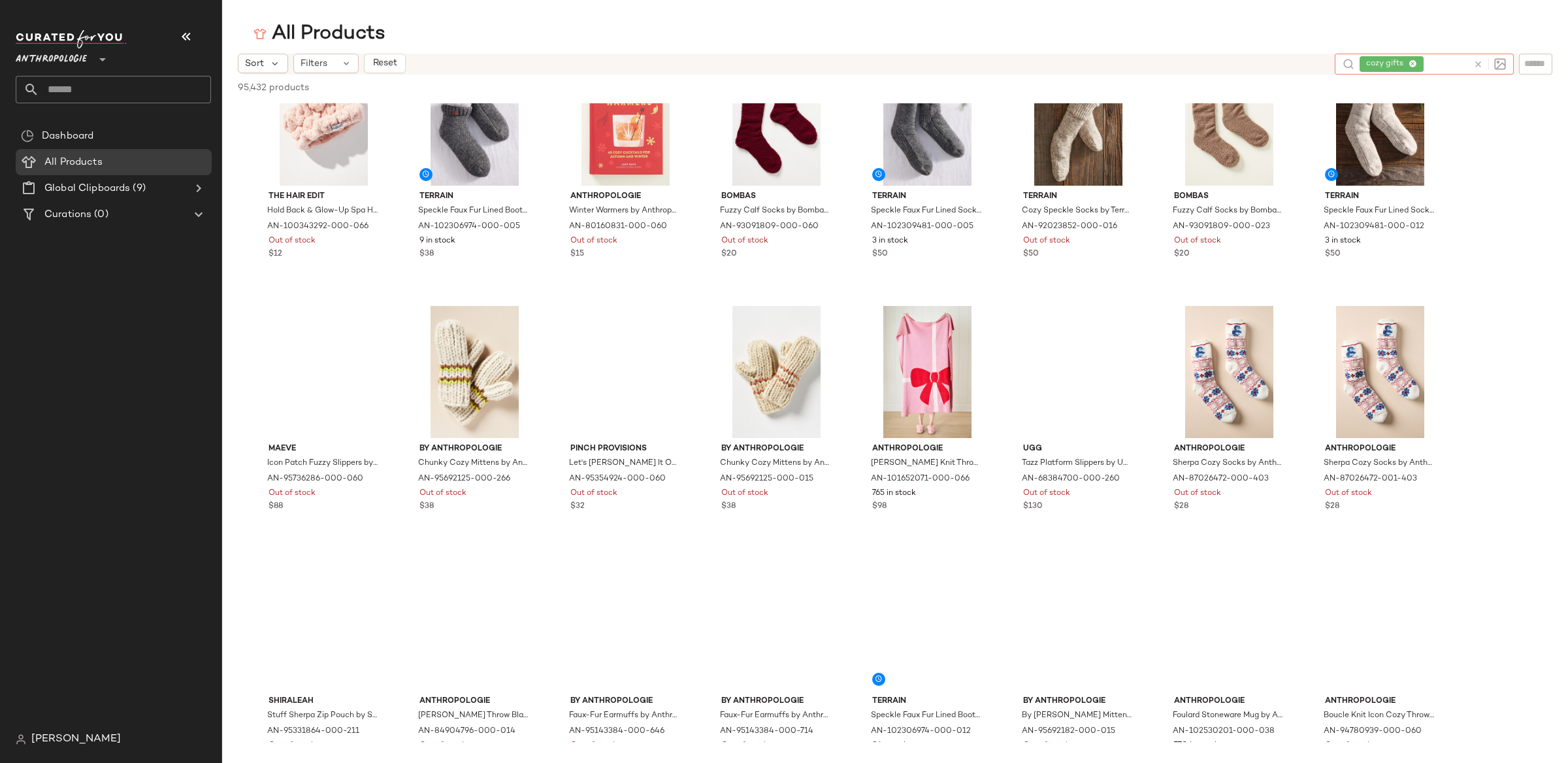
scroll to position [631, 0]
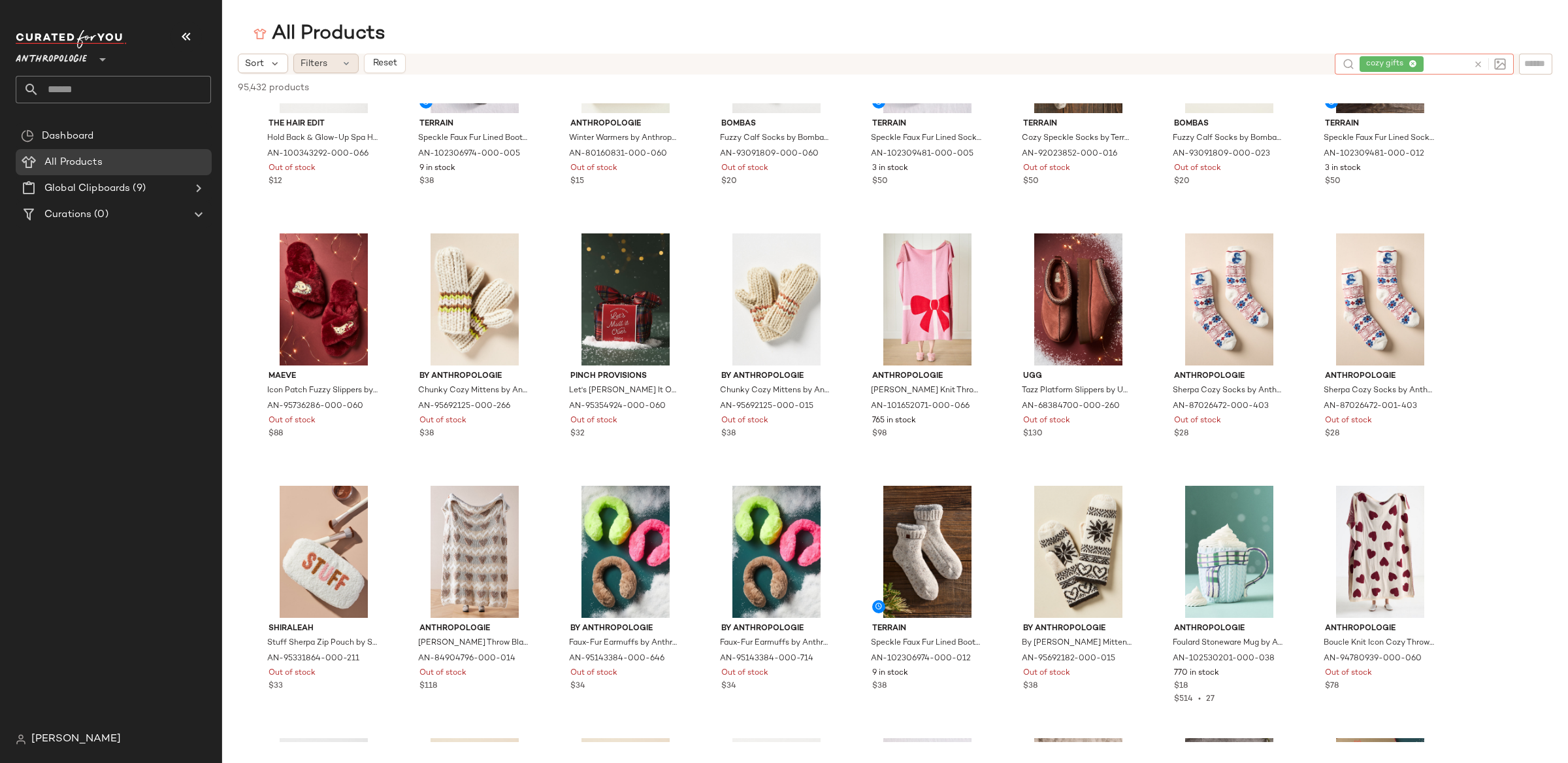
click at [319, 59] on span "Filters" at bounding box center [314, 63] width 27 height 13
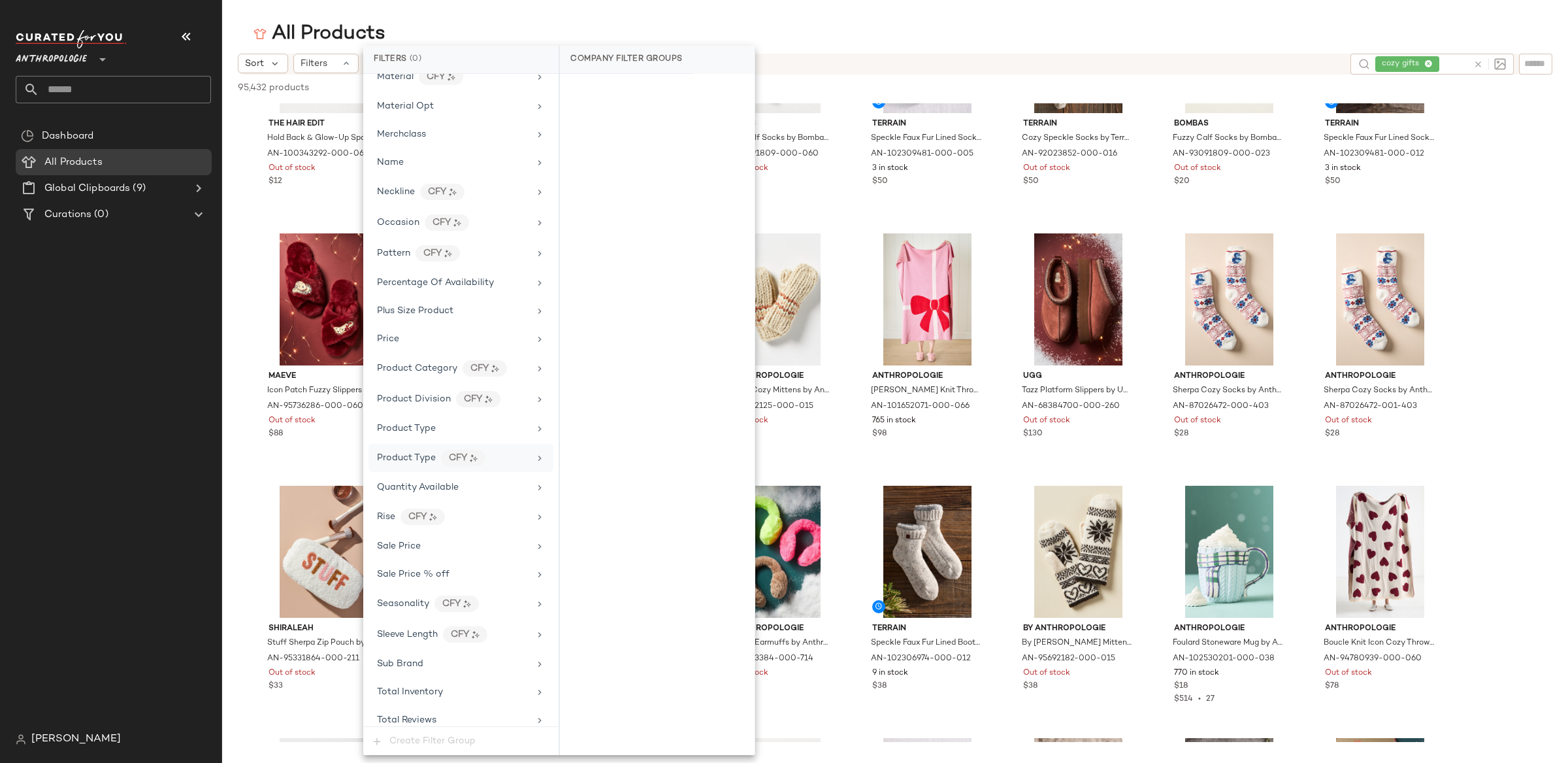
scroll to position [716, 0]
click at [454, 692] on div "Total Inventory" at bounding box center [453, 684] width 152 height 13
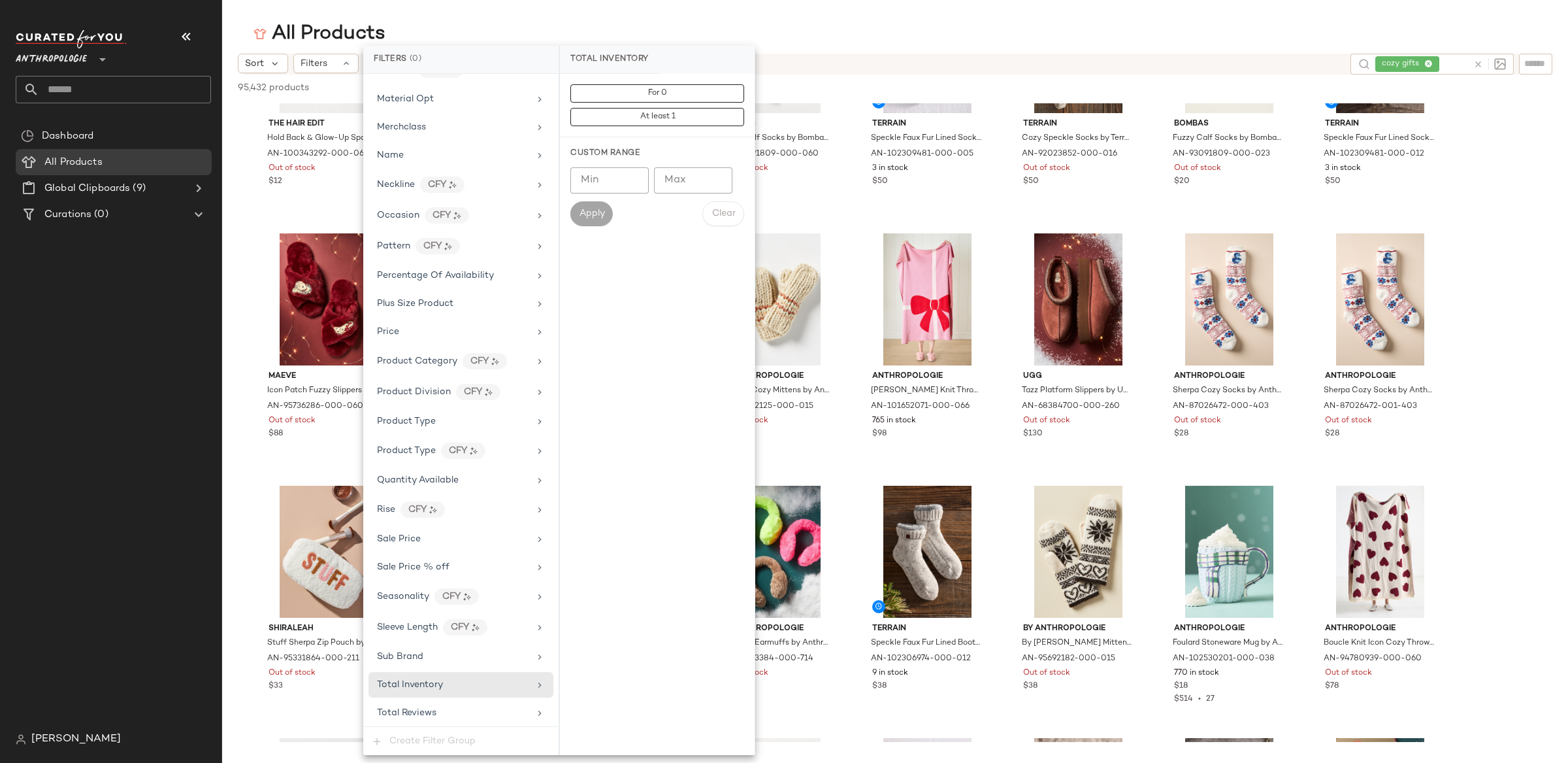
click at [605, 183] on input "Min" at bounding box center [609, 180] width 78 height 26
type input "**"
click at [596, 209] on span "Apply" at bounding box center [591, 214] width 26 height 11
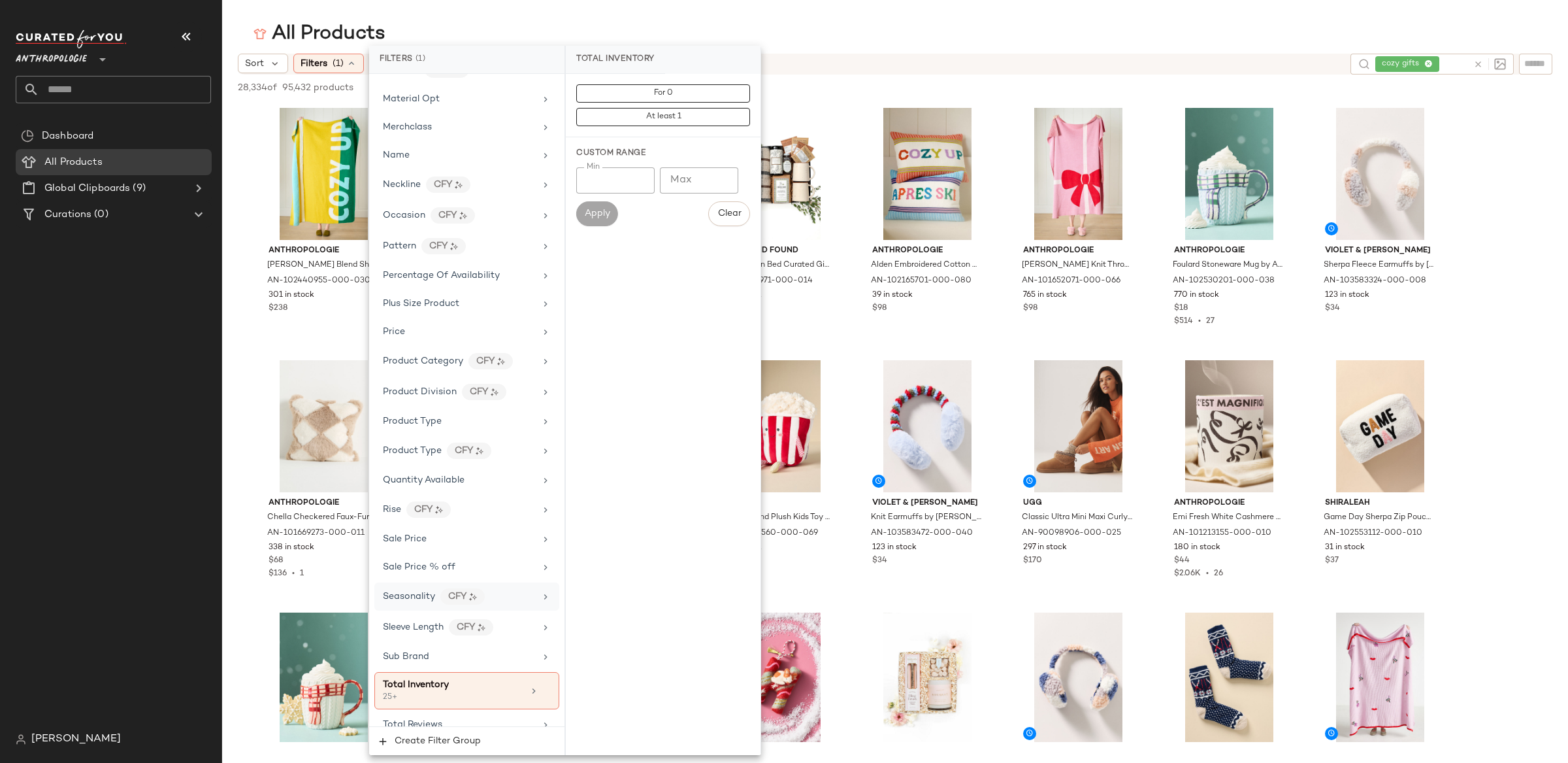
click at [512, 604] on div "Seasonality CFY" at bounding box center [459, 596] width 152 height 16
click at [512, 604] on div "Seasonality CFY" at bounding box center [459, 596] width 152 height 16
click at [236, 97] on div "28,334 of 95,432 products • 0 selected Deselect All" at bounding box center [895, 89] width 1346 height 29
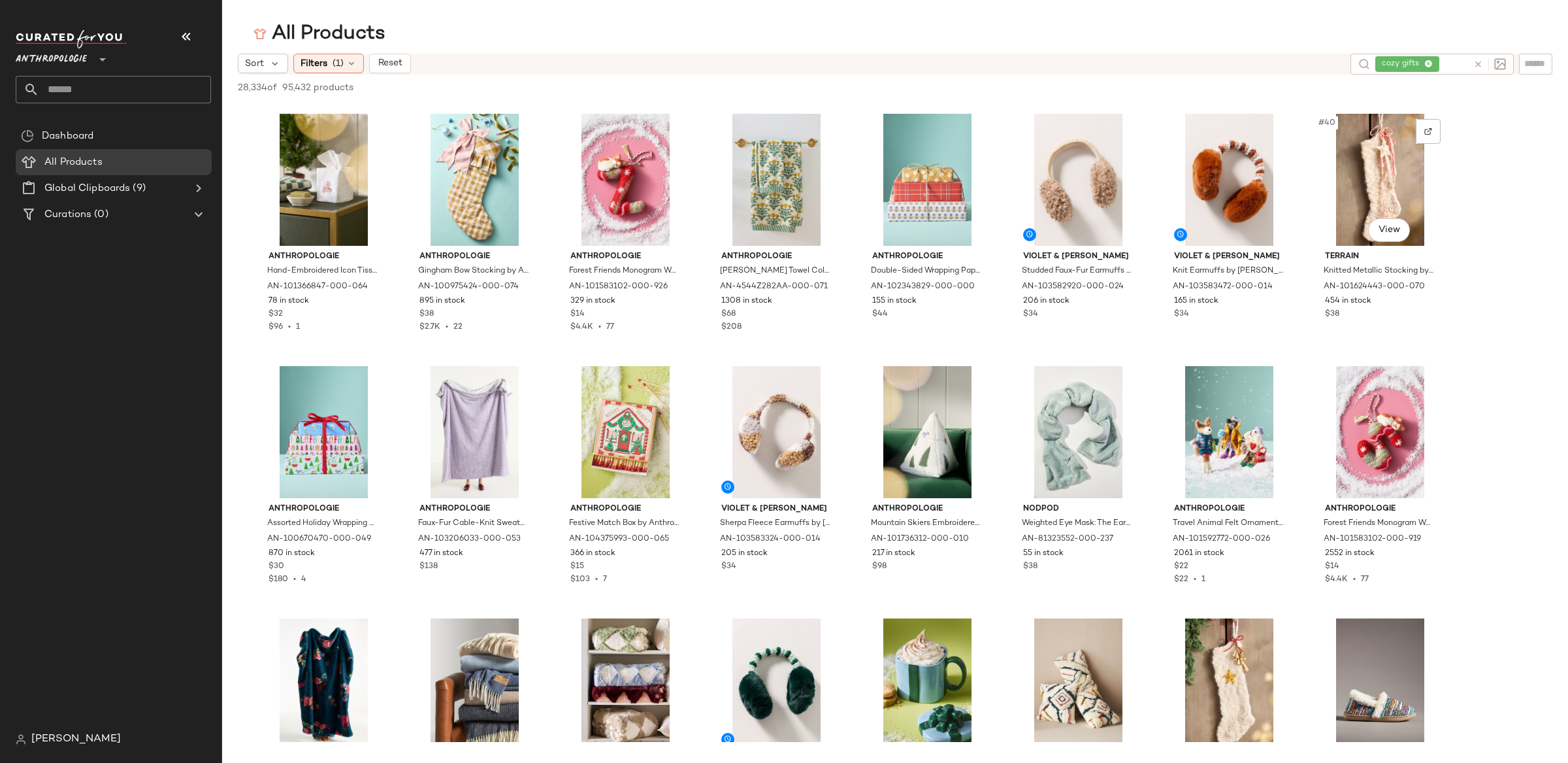
scroll to position [1459, 0]
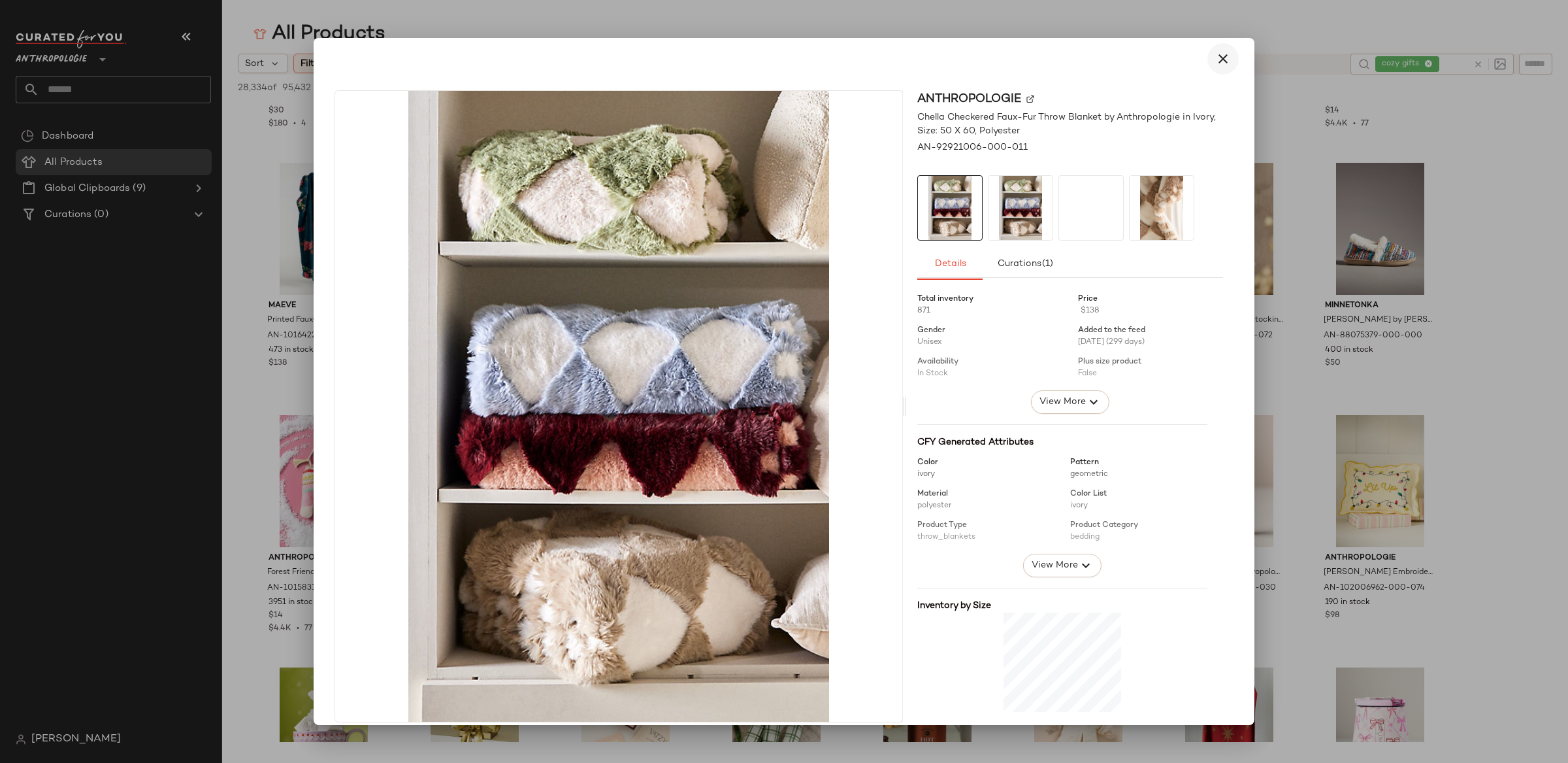
click at [1215, 59] on icon "button" at bounding box center [1223, 59] width 16 height 16
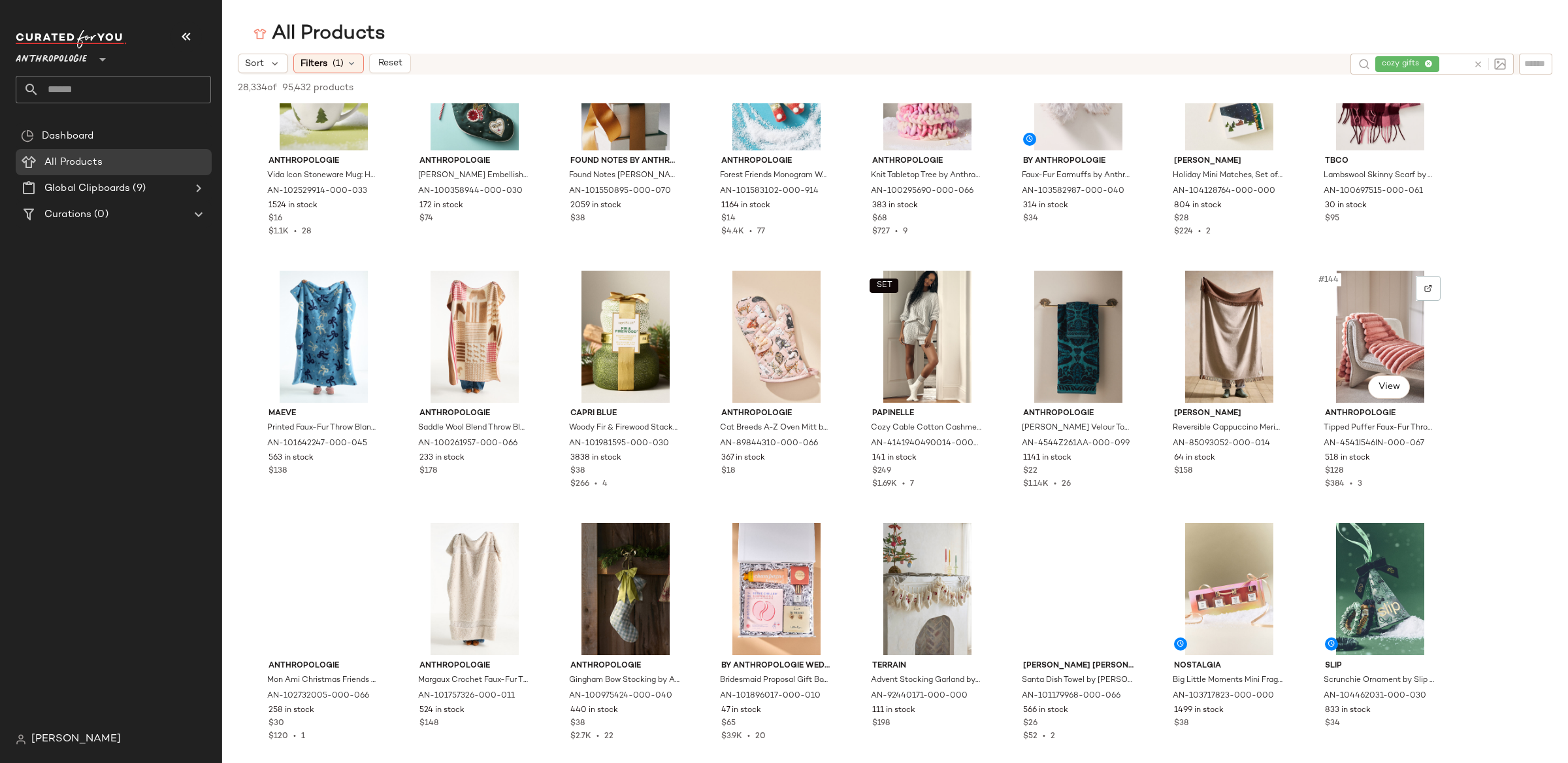
scroll to position [4772, 0]
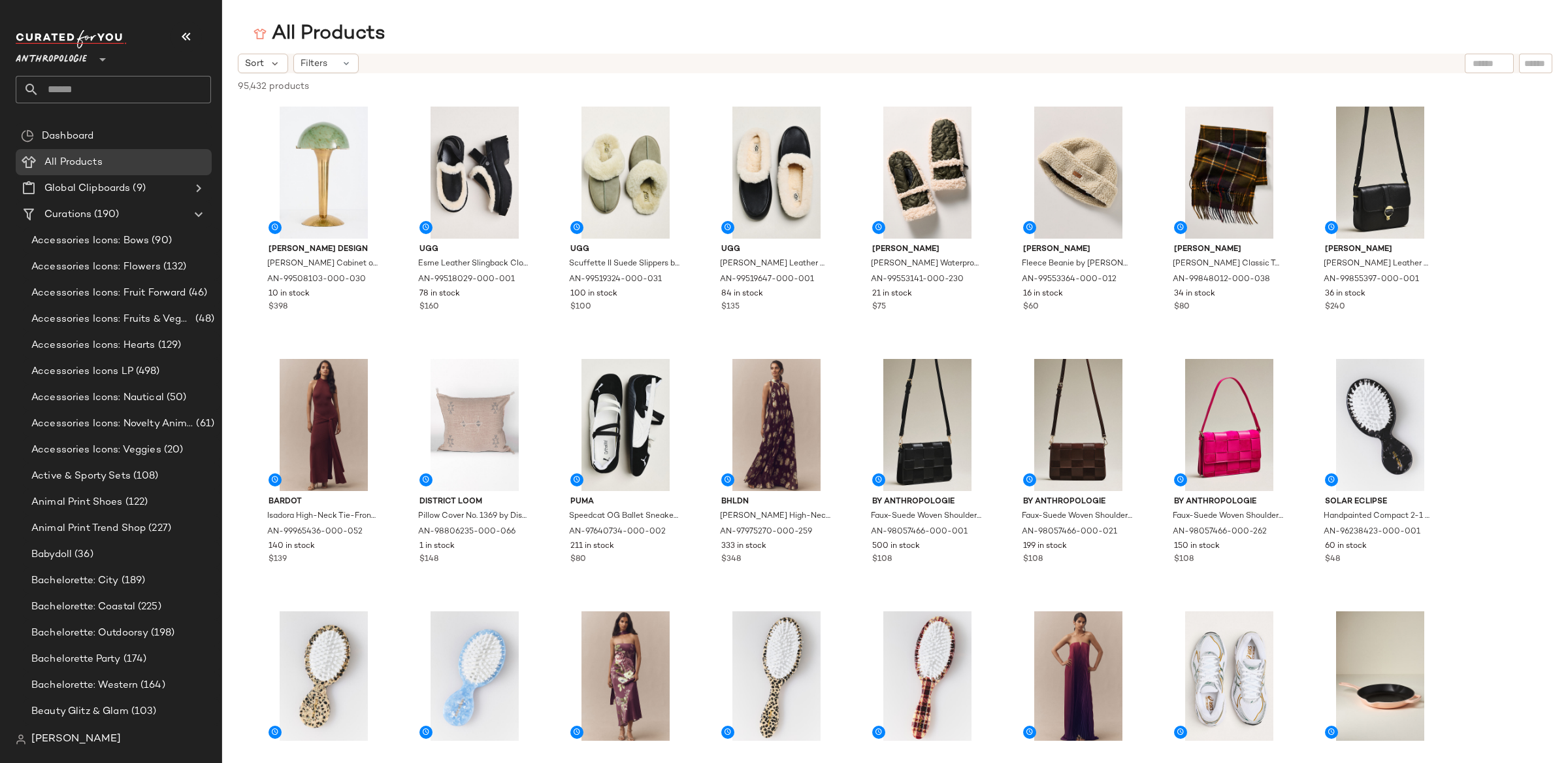
click at [94, 61] on div at bounding box center [101, 51] width 18 height 32
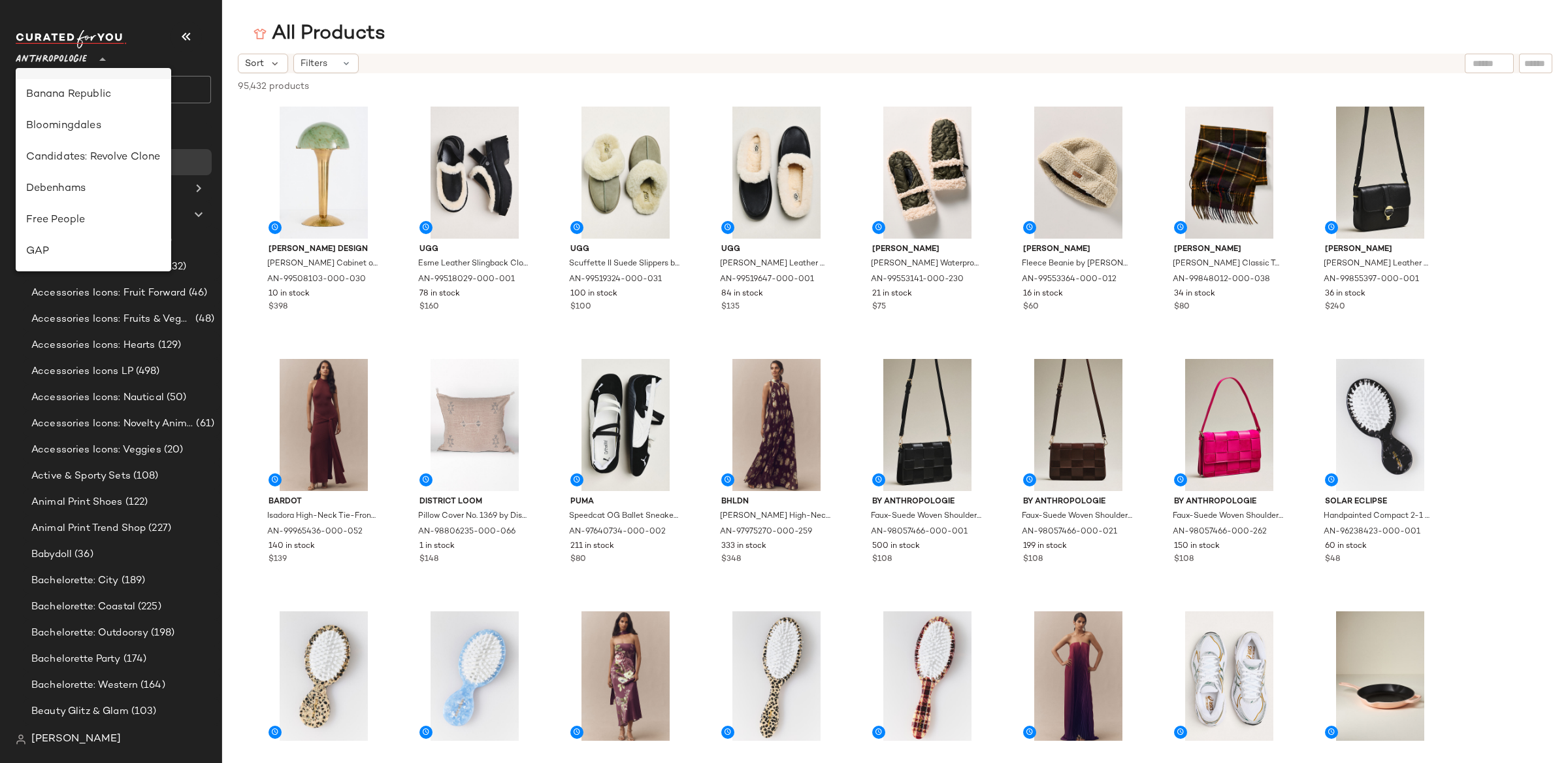
scroll to position [149, 0]
click at [89, 92] on div "Banana Republic" at bounding box center [93, 97] width 135 height 16
type input "**"
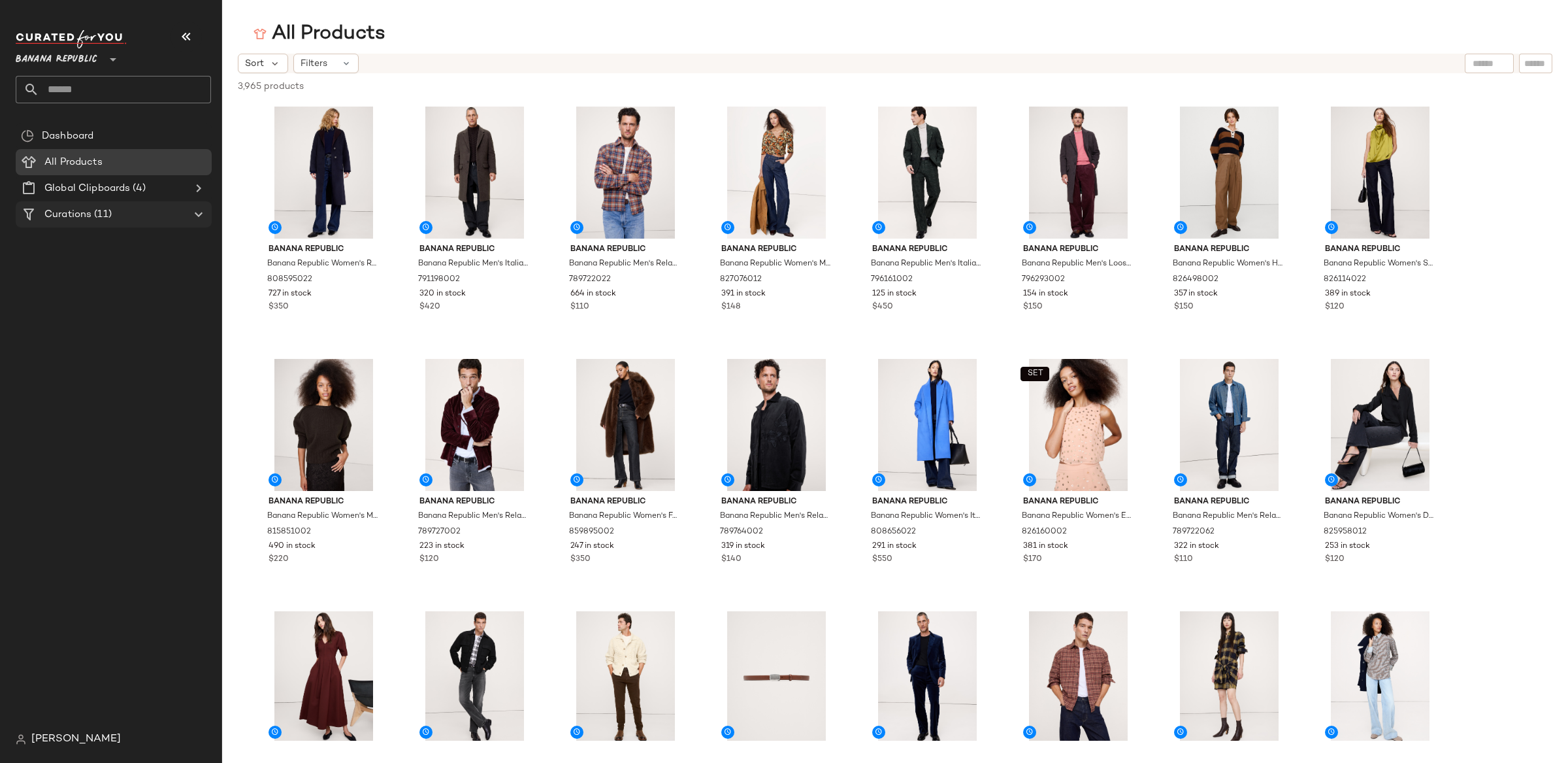
click at [130, 216] on div "Curations (11)" at bounding box center [114, 214] width 148 height 15
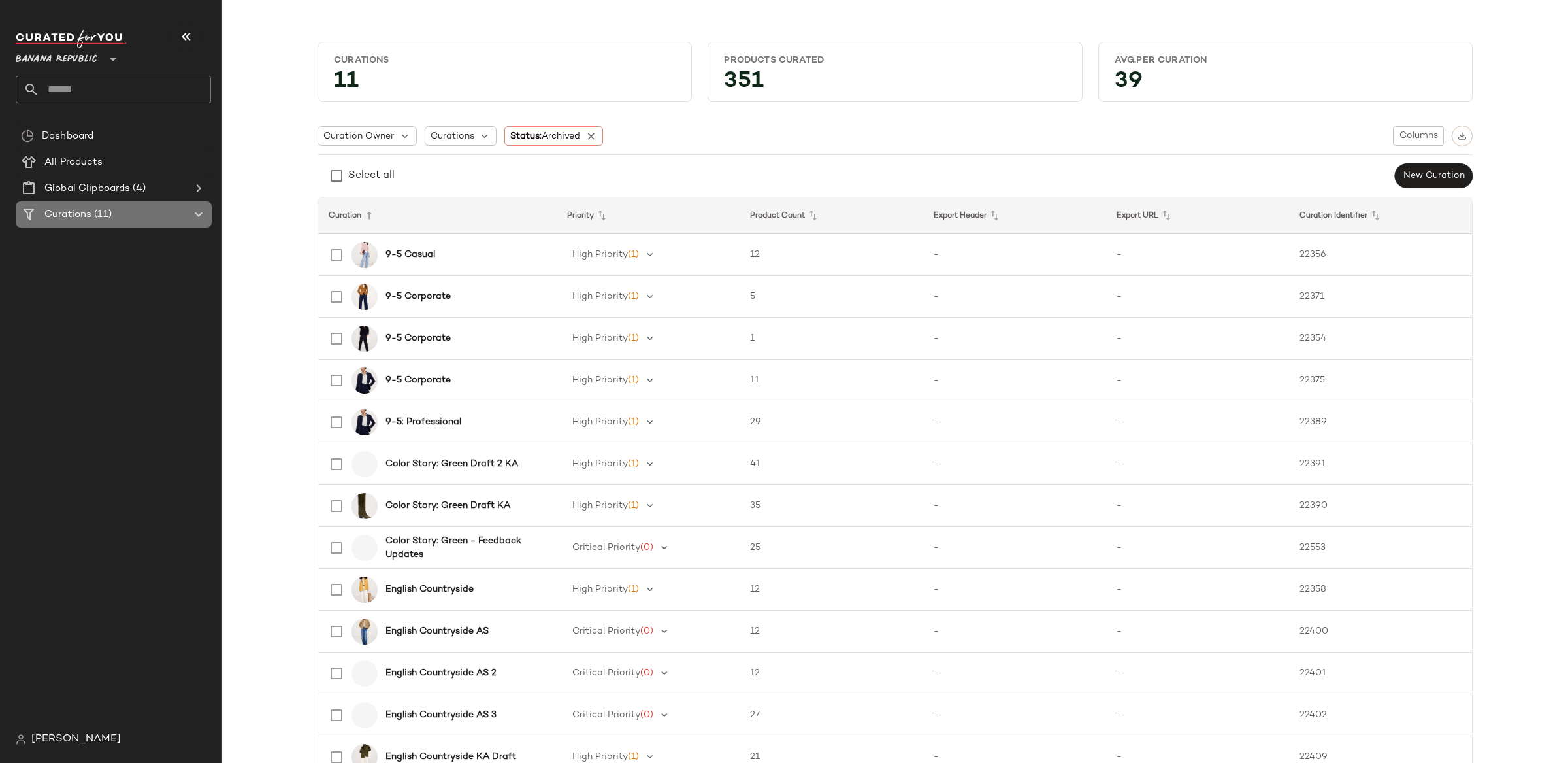
click at [195, 214] on icon at bounding box center [199, 214] width 16 height 16
click at [199, 215] on icon at bounding box center [199, 214] width 16 height 16
